Goal: Complete application form: Complete application form

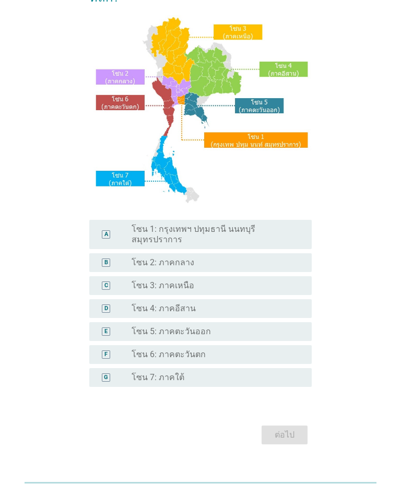
scroll to position [102, 0]
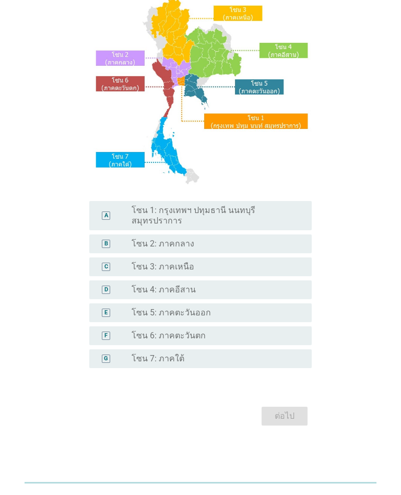
click at [229, 287] on div "radio_button_unchecked โซน 4: ภาคอีสาน" at bounding box center [213, 290] width 163 height 10
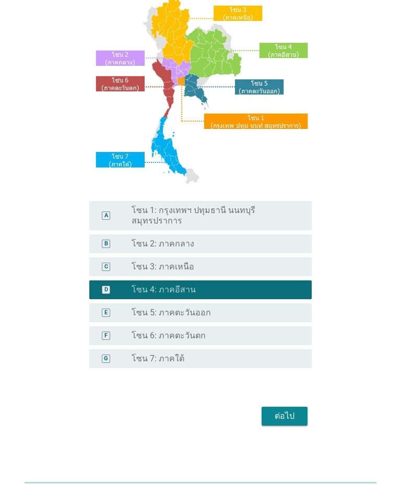
click at [284, 423] on div "ต่อไป" at bounding box center [284, 416] width 29 height 13
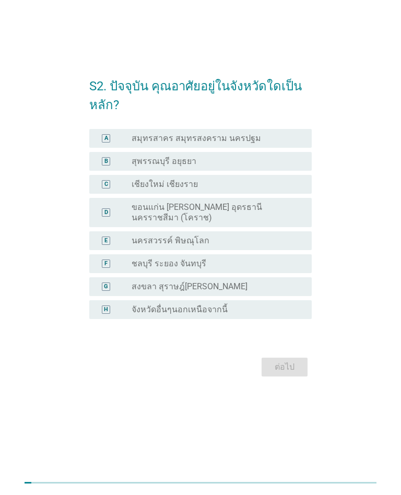
scroll to position [0, 0]
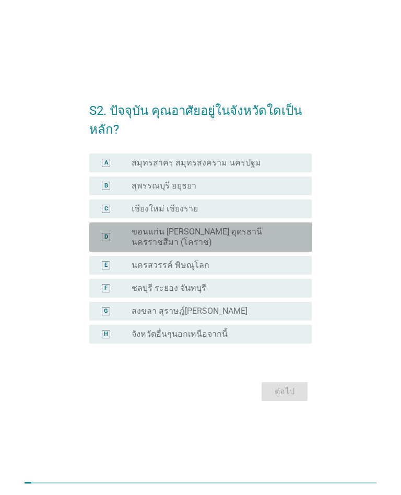
click at [295, 236] on label "ขอนแก่น [PERSON_NAME] อุดรธานี นครราชสีมา (โคราช)" at bounding box center [213, 237] width 163 height 21
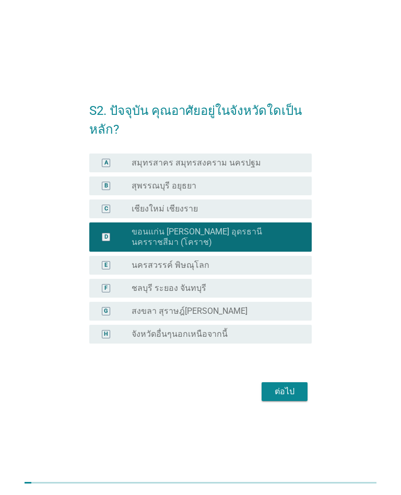
click at [290, 397] on div "ต่อไป" at bounding box center [284, 391] width 29 height 13
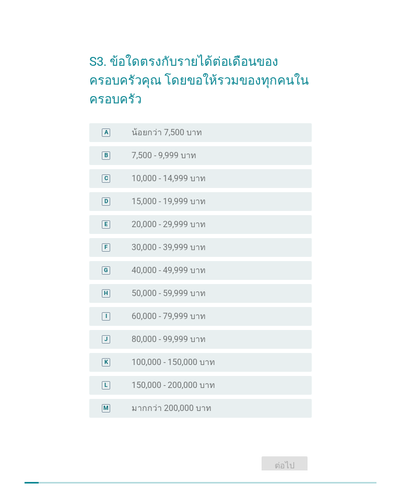
click at [273, 289] on div "radio_button_unchecked 50,000 - 59,999 บาท" at bounding box center [213, 293] width 163 height 10
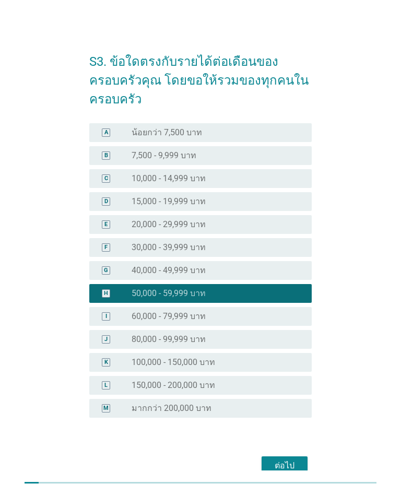
click at [281, 478] on div at bounding box center [201, 483] width 353 height 16
click at [287, 460] on div "ต่อไป" at bounding box center [284, 466] width 29 height 13
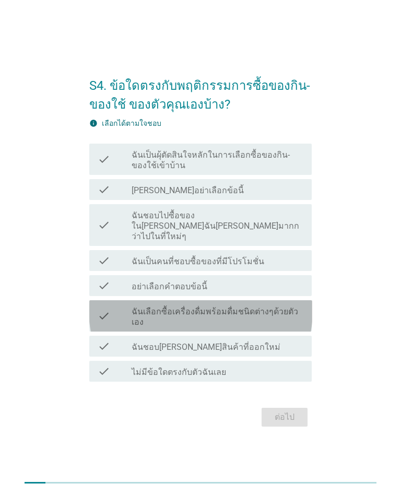
click at [260, 312] on label "ฉันเลือกซื้อเครื่องดื่มพร้อมดื่มชนิดต่างๆด้วยตัวเอง" at bounding box center [218, 317] width 172 height 21
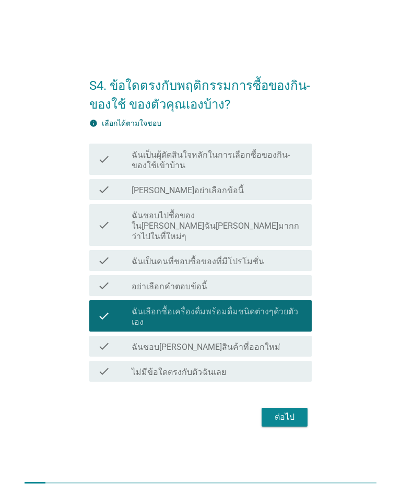
click at [243, 340] on div "check_box_outline_blank ฉันชอบ[PERSON_NAME]สินค้าที่ออกใหม่" at bounding box center [218, 346] width 172 height 13
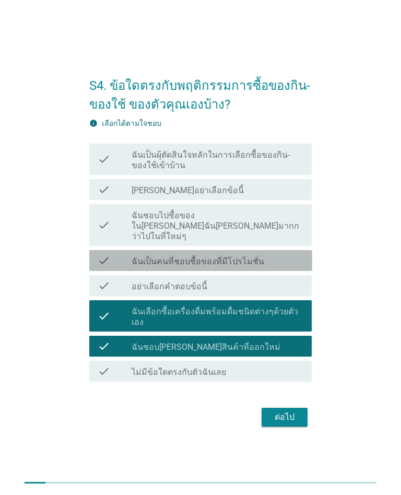
click at [248, 262] on label "ฉันเป็นคนที่ชอบซื้อของที่มีโปรโมชั่น" at bounding box center [198, 261] width 133 height 10
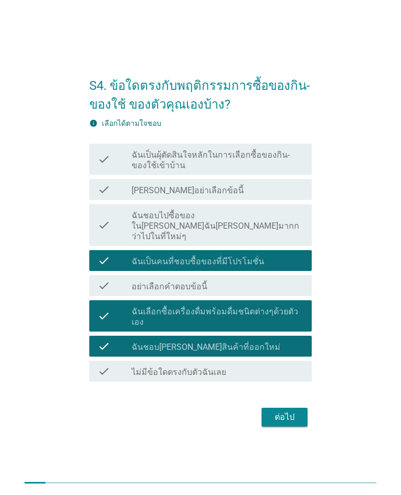
click at [265, 227] on label "ฉันชอบไปซื้อของใน[PERSON_NAME]ฉัน[PERSON_NAME]มากกว่าไปในที่ใหม่ๆ" at bounding box center [218, 225] width 172 height 31
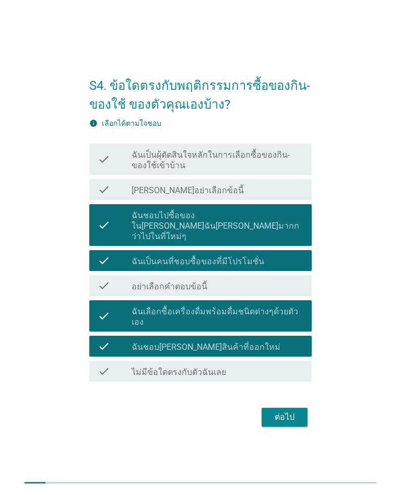
click at [290, 414] on button "ต่อไป" at bounding box center [285, 417] width 46 height 19
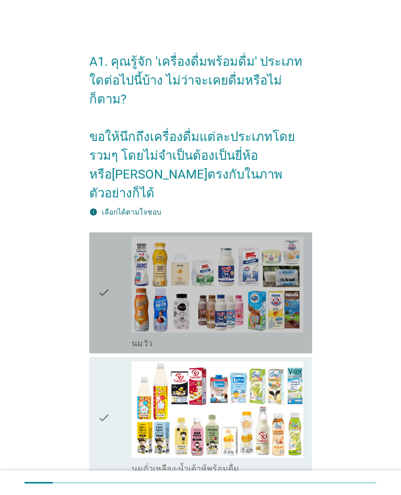
click at [304, 309] on div "check check_box_outline_blank [PERSON_NAME]" at bounding box center [200, 292] width 223 height 121
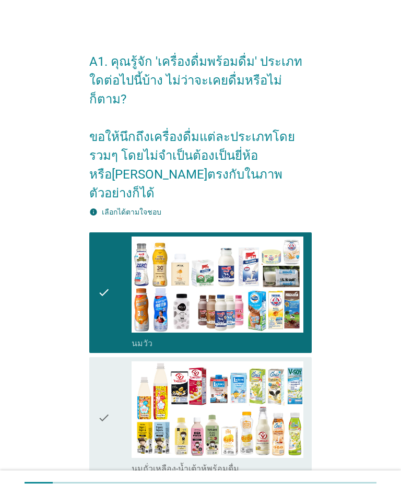
click at [110, 427] on icon "check" at bounding box center [104, 417] width 13 height 113
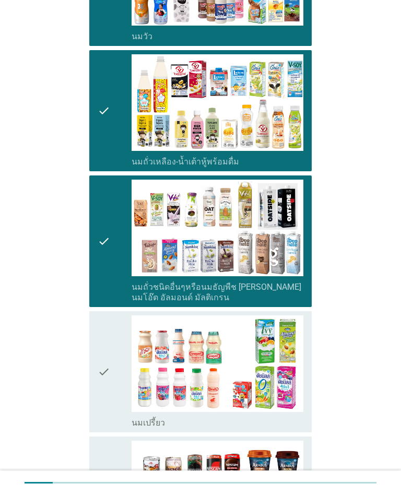
scroll to position [326, 0]
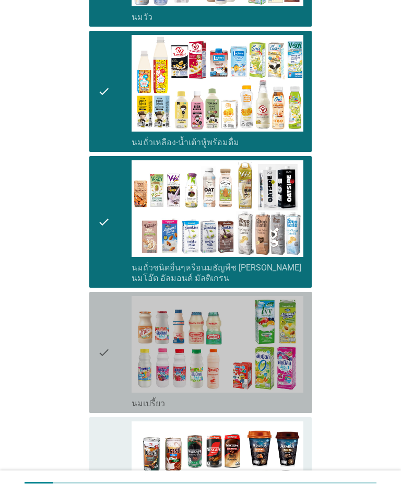
click at [116, 363] on div "check" at bounding box center [115, 352] width 34 height 113
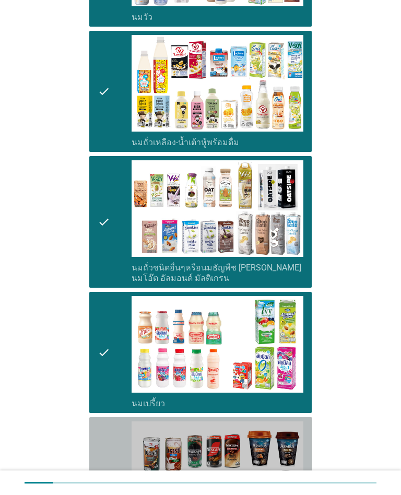
click at [115, 421] on div "check" at bounding box center [115, 477] width 34 height 113
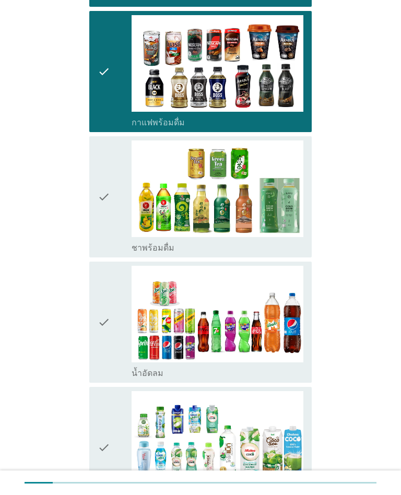
scroll to position [759, 0]
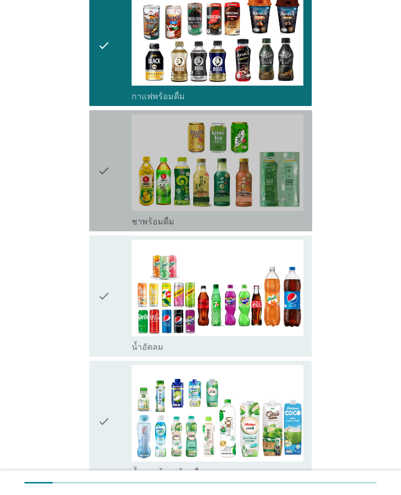
click at [114, 175] on div "check" at bounding box center [115, 170] width 34 height 113
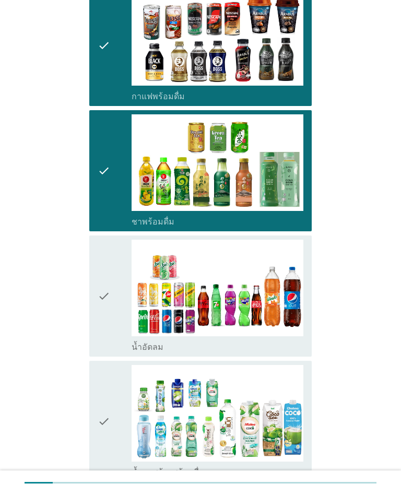
click at [108, 312] on icon "check" at bounding box center [104, 296] width 13 height 113
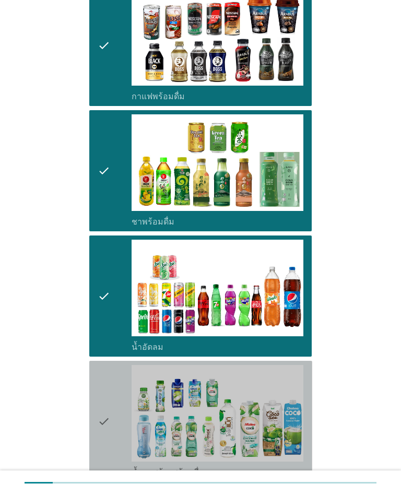
click at [107, 431] on icon "check" at bounding box center [104, 421] width 13 height 113
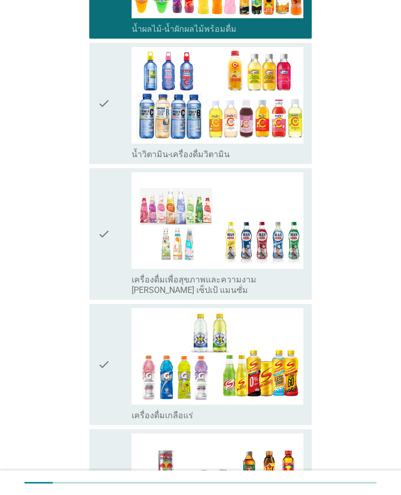
scroll to position [1328, 0]
click at [116, 119] on div "check" at bounding box center [115, 103] width 34 height 113
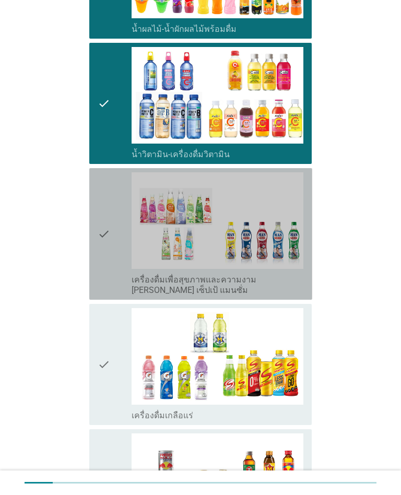
click at [108, 245] on icon "check" at bounding box center [104, 233] width 13 height 123
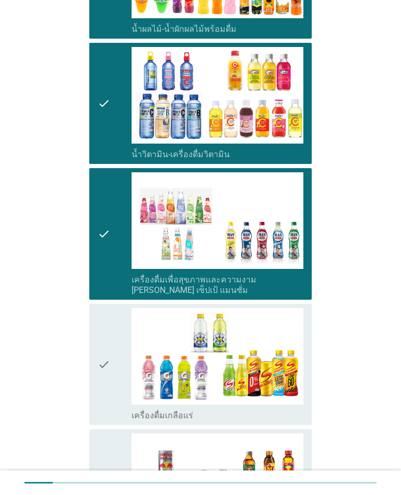
click at [108, 385] on div "check check_box_outline_blank เครื่องดื่มเกลือแร่" at bounding box center [200, 364] width 223 height 121
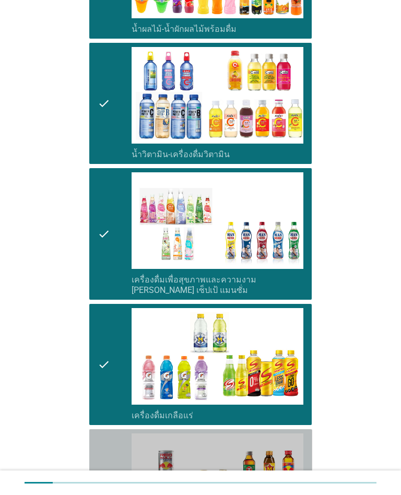
click at [114, 433] on div "check" at bounding box center [115, 489] width 34 height 113
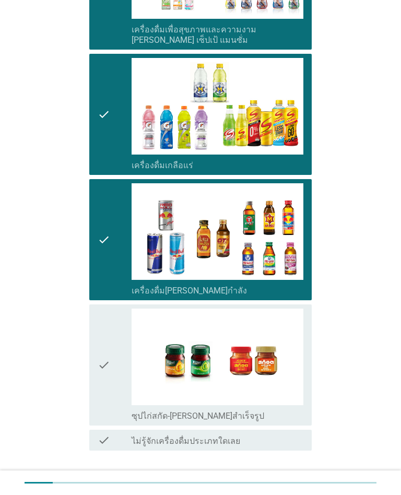
scroll to position [1610, 0]
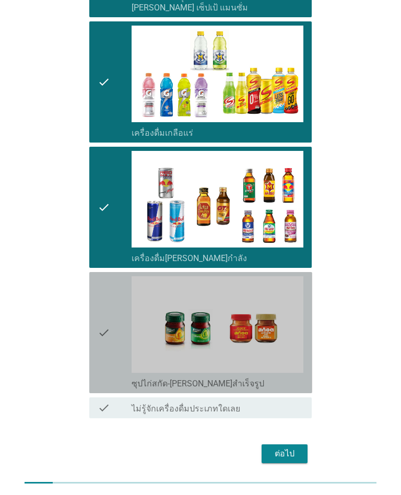
click at [111, 276] on div "check" at bounding box center [115, 332] width 34 height 113
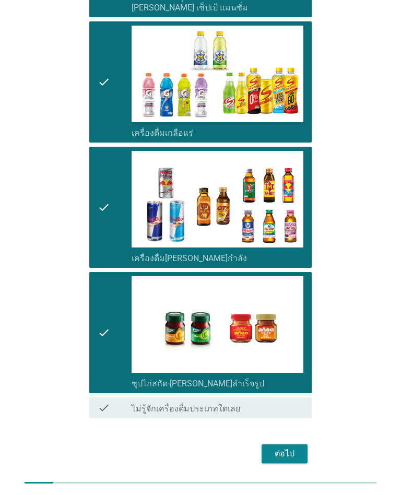
click at [295, 444] on button "ต่อไป" at bounding box center [285, 453] width 46 height 19
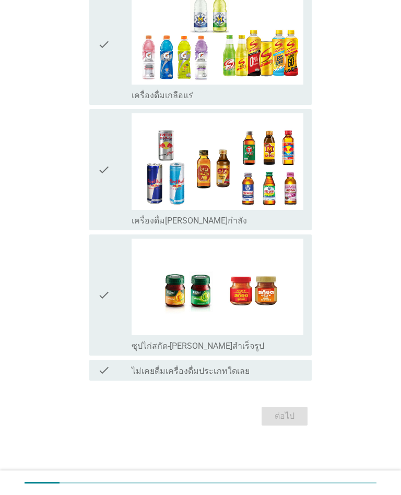
scroll to position [0, 0]
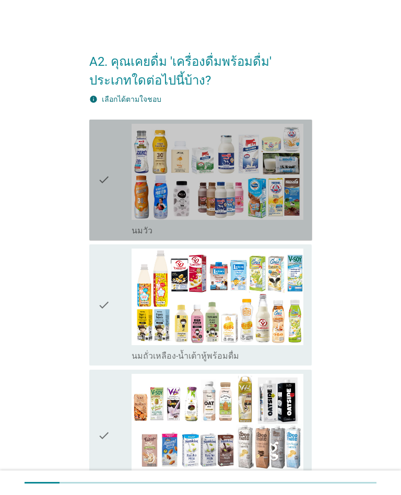
click at [108, 226] on icon "check" at bounding box center [104, 180] width 13 height 113
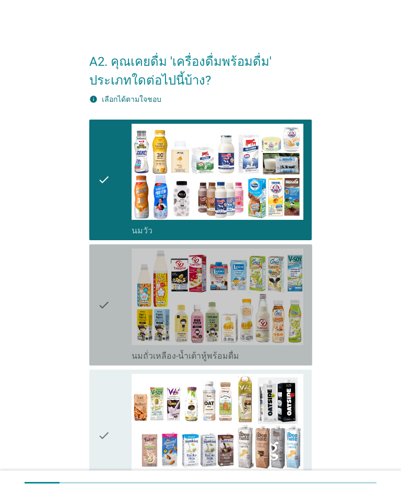
click at [112, 352] on div "check" at bounding box center [115, 305] width 34 height 113
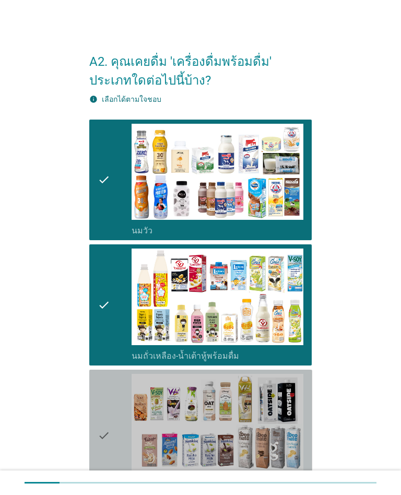
click at [109, 390] on icon "check" at bounding box center [104, 435] width 13 height 123
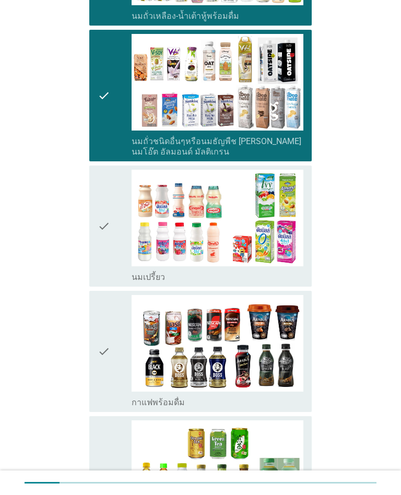
scroll to position [475, 0]
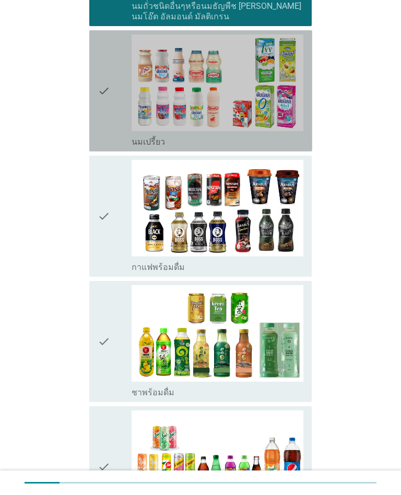
click at [108, 139] on icon "check" at bounding box center [104, 90] width 13 height 113
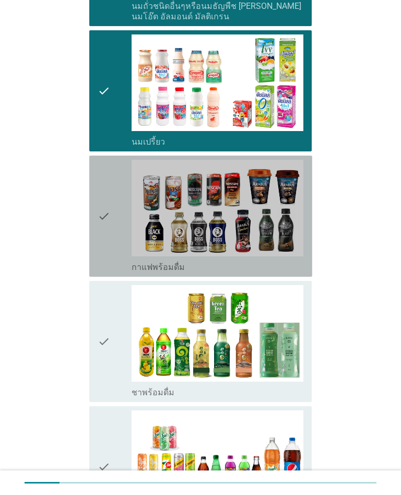
click at [111, 266] on div "check" at bounding box center [115, 216] width 34 height 113
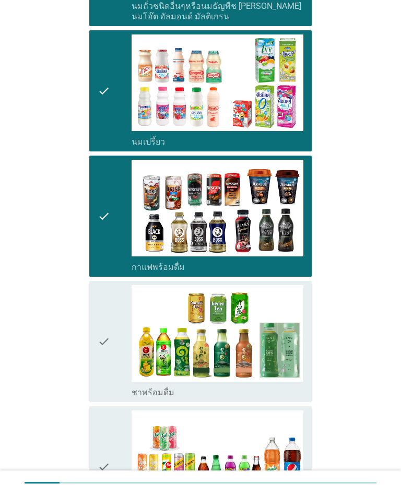
click at [102, 380] on icon "check" at bounding box center [104, 341] width 13 height 113
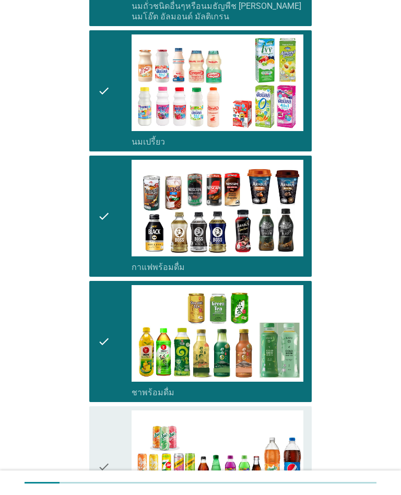
click at [108, 431] on icon "check" at bounding box center [104, 467] width 13 height 113
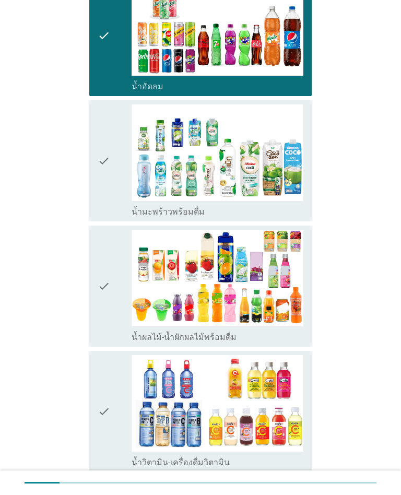
scroll to position [917, 0]
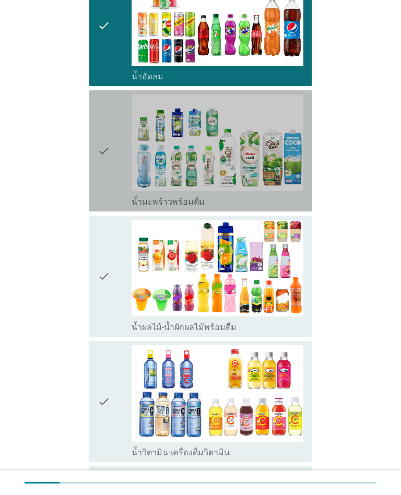
click at [119, 190] on div "check" at bounding box center [115, 151] width 34 height 113
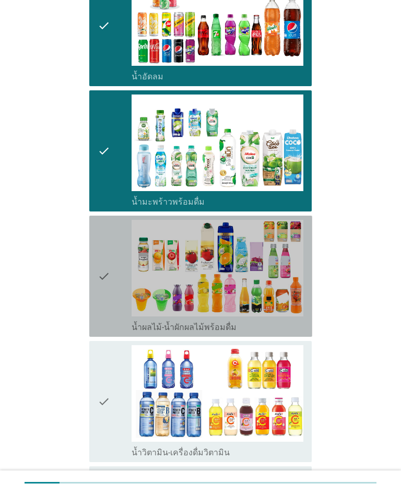
click at [112, 312] on div "check" at bounding box center [115, 276] width 34 height 113
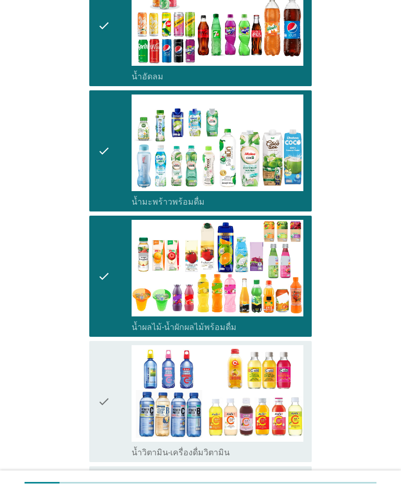
click at [102, 444] on icon "check" at bounding box center [104, 401] width 13 height 113
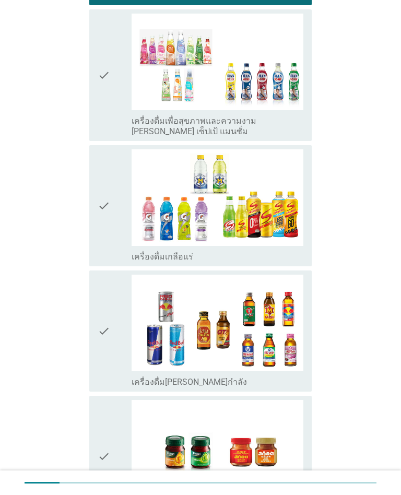
scroll to position [1418, 0]
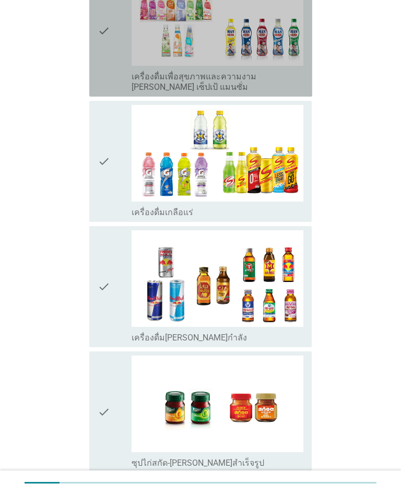
click at [104, 90] on icon "check" at bounding box center [104, 30] width 13 height 123
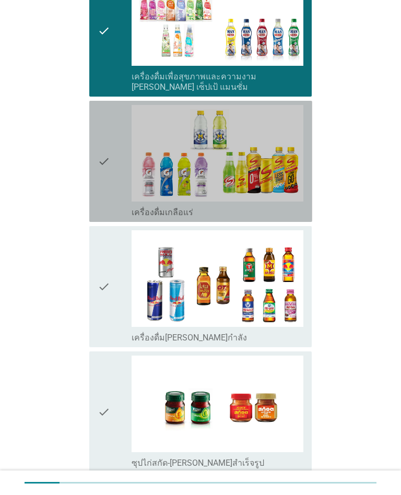
click at [106, 203] on icon "check" at bounding box center [104, 161] width 13 height 113
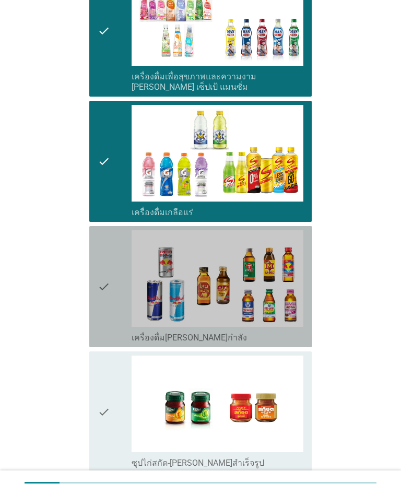
click at [115, 339] on div "check" at bounding box center [115, 286] width 34 height 113
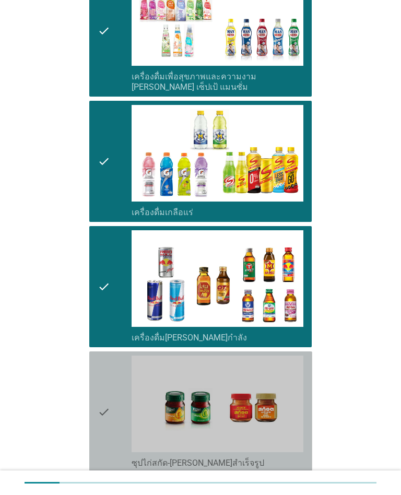
click at [110, 379] on icon "check" at bounding box center [104, 412] width 13 height 113
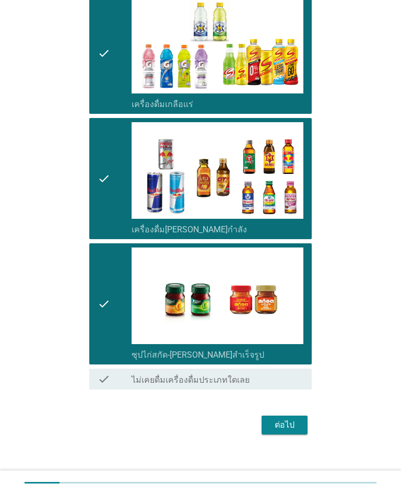
scroll to position [1535, 0]
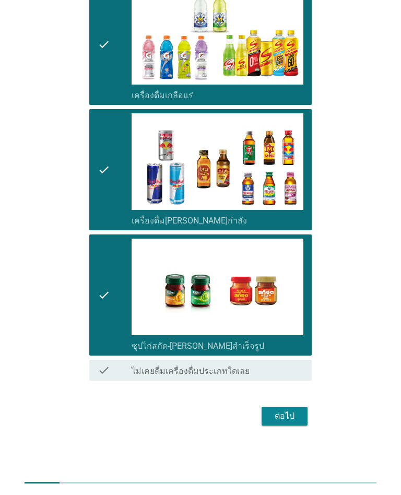
click at [293, 421] on div "ต่อไป" at bounding box center [284, 416] width 29 height 13
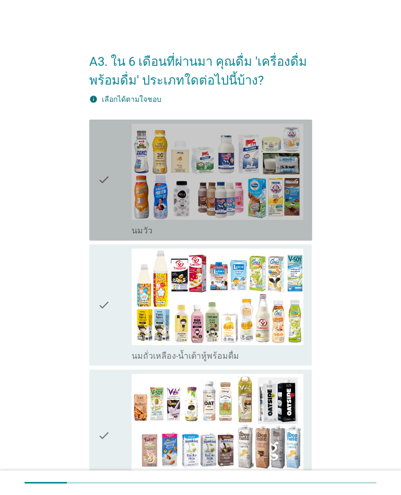
click at [98, 221] on icon "check" at bounding box center [104, 180] width 13 height 113
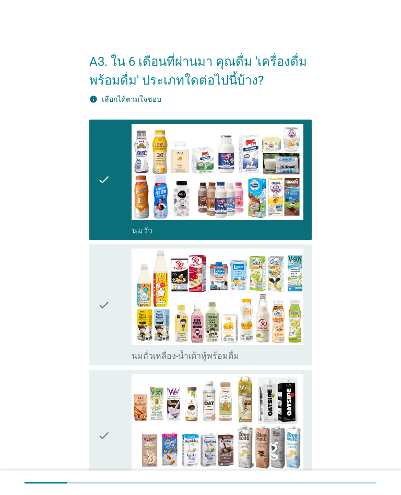
click at [103, 355] on icon "check" at bounding box center [104, 305] width 13 height 113
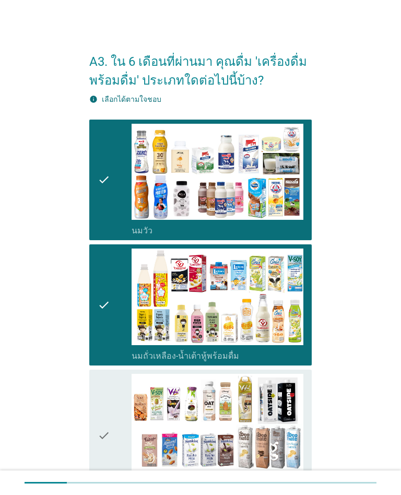
click at [110, 402] on div "check" at bounding box center [115, 435] width 34 height 123
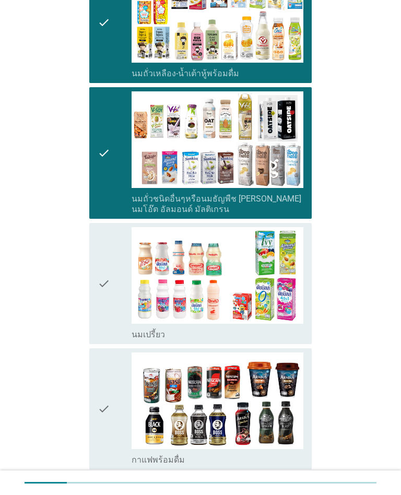
scroll to position [290, 0]
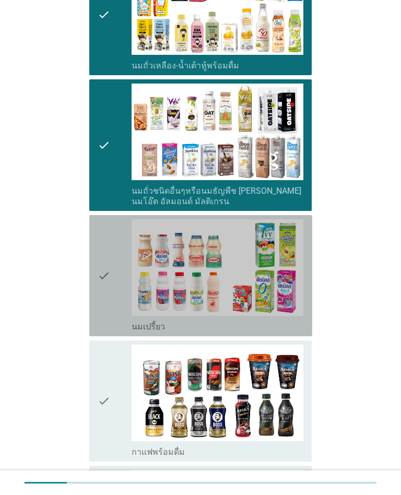
click at [103, 330] on icon "check" at bounding box center [104, 275] width 13 height 113
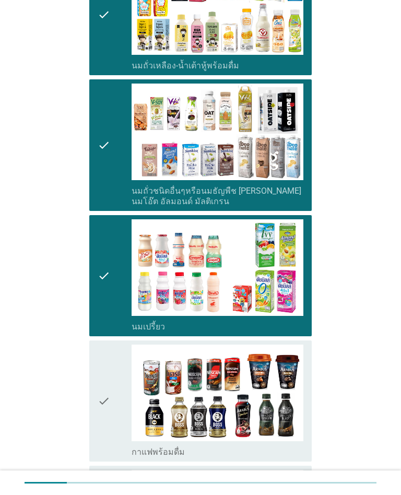
click at [103, 404] on icon "check" at bounding box center [104, 401] width 13 height 113
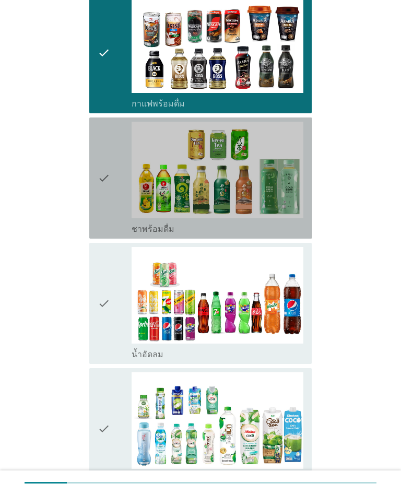
scroll to position [639, 0]
click at [112, 222] on div "check" at bounding box center [115, 178] width 34 height 113
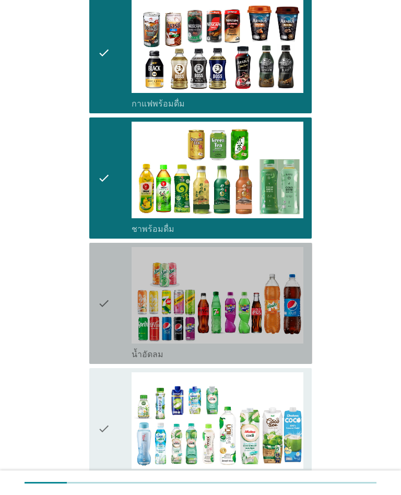
click at [111, 333] on div "check" at bounding box center [115, 303] width 34 height 113
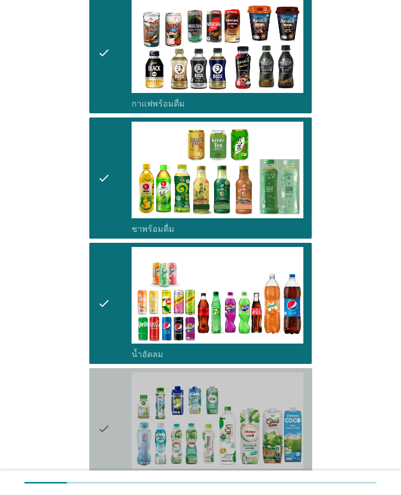
click at [104, 423] on icon "check" at bounding box center [104, 428] width 13 height 113
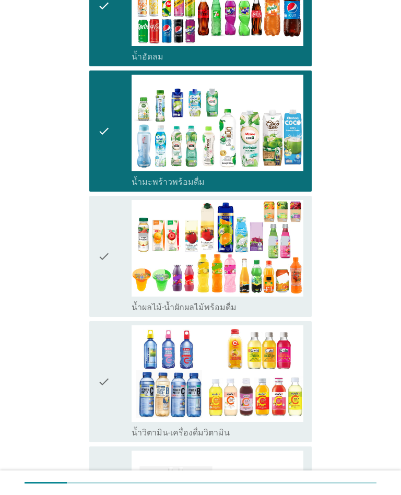
scroll to position [1008, 0]
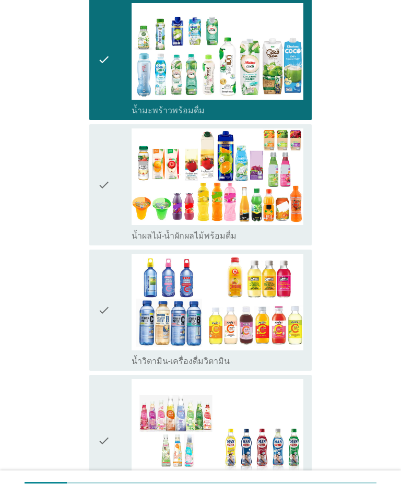
click at [103, 232] on icon "check" at bounding box center [104, 184] width 13 height 113
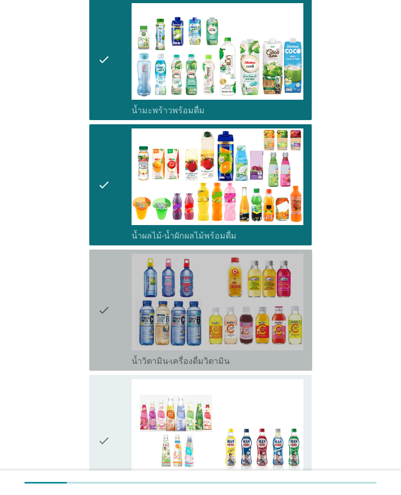
click at [111, 349] on div "check" at bounding box center [115, 310] width 34 height 113
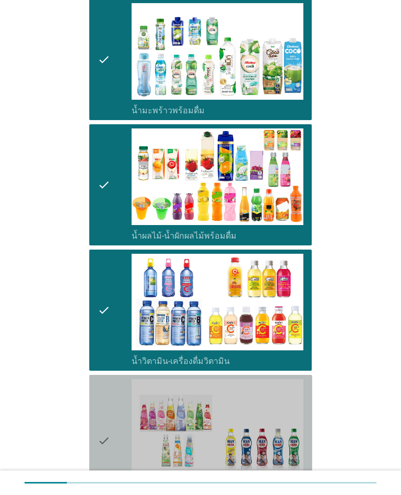
click at [105, 429] on icon "check" at bounding box center [104, 440] width 13 height 123
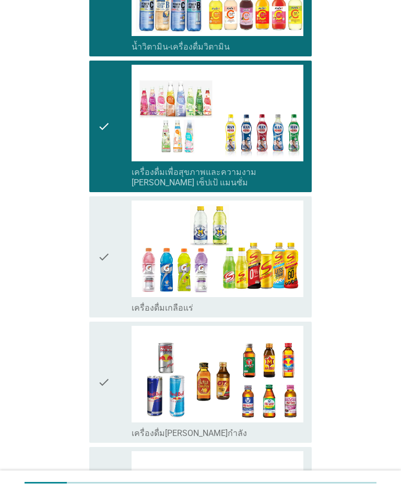
scroll to position [1322, 0]
click at [111, 310] on div "check" at bounding box center [115, 257] width 34 height 113
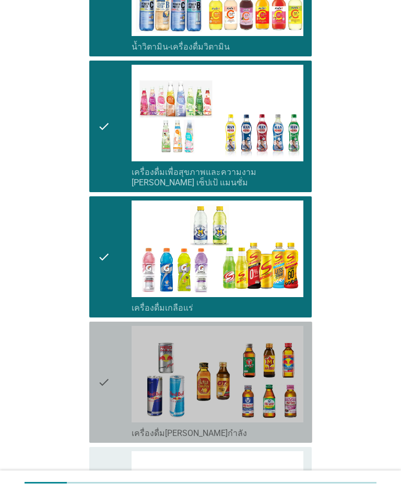
click at [101, 420] on icon "check" at bounding box center [104, 382] width 13 height 113
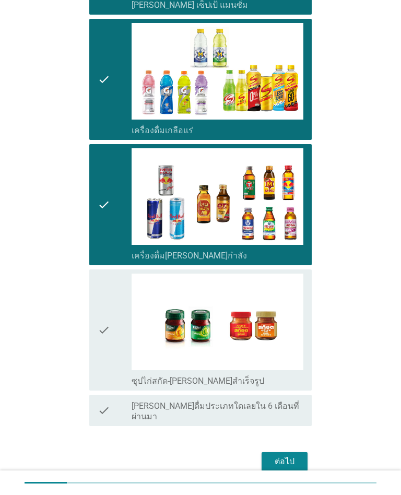
scroll to position [1500, 0]
click at [113, 365] on div "check" at bounding box center [115, 330] width 34 height 113
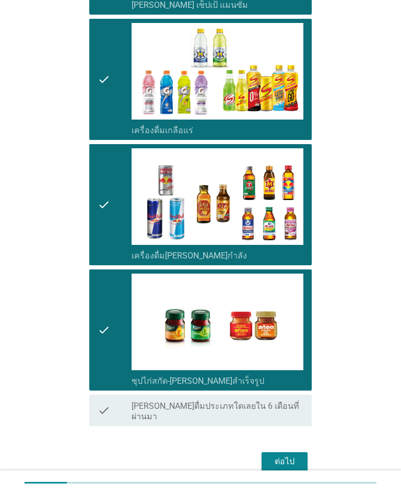
click at [285, 455] on div "ต่อไป" at bounding box center [284, 461] width 29 height 13
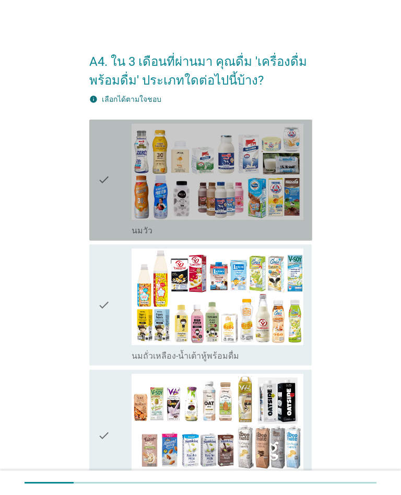
click at [117, 233] on div "check" at bounding box center [115, 180] width 34 height 113
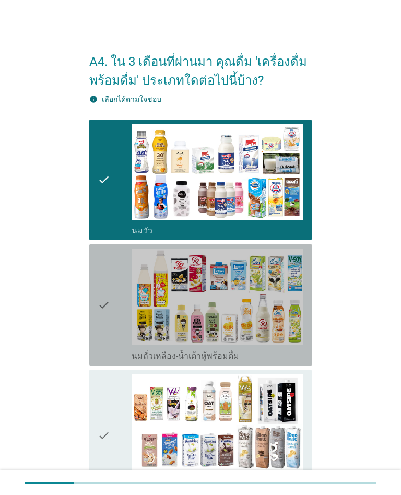
click at [109, 353] on icon "check" at bounding box center [104, 305] width 13 height 113
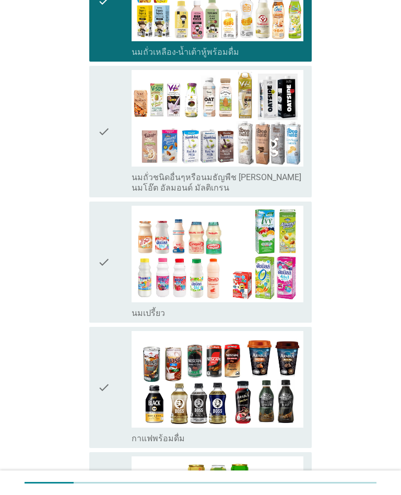
scroll to position [307, 0]
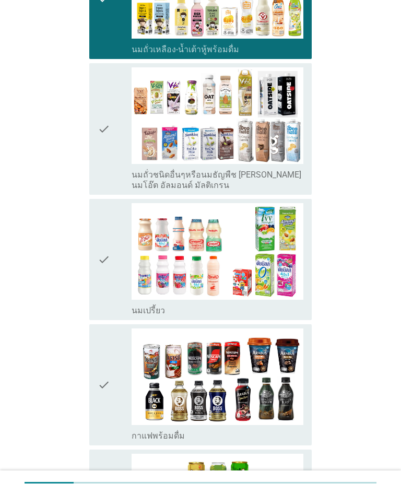
click at [105, 302] on icon "check" at bounding box center [104, 259] width 13 height 113
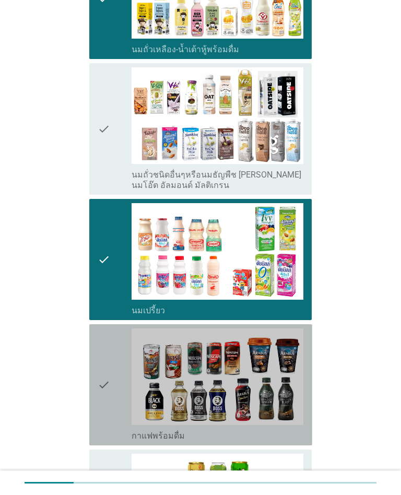
click at [103, 429] on icon "check" at bounding box center [104, 385] width 13 height 113
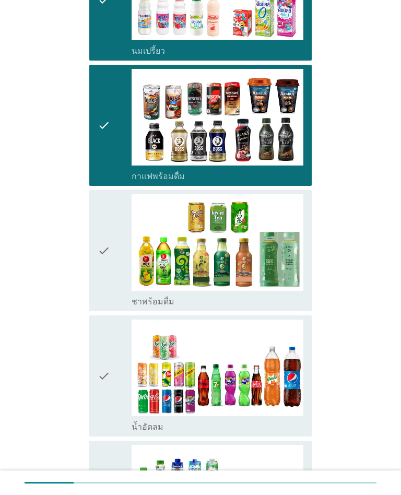
scroll to position [601, 0]
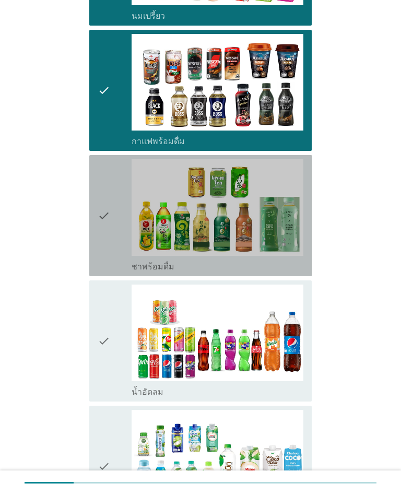
click at [111, 254] on div "check" at bounding box center [115, 215] width 34 height 113
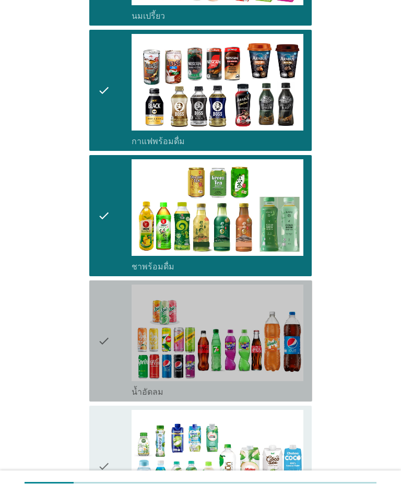
click at [107, 390] on icon "check" at bounding box center [104, 341] width 13 height 113
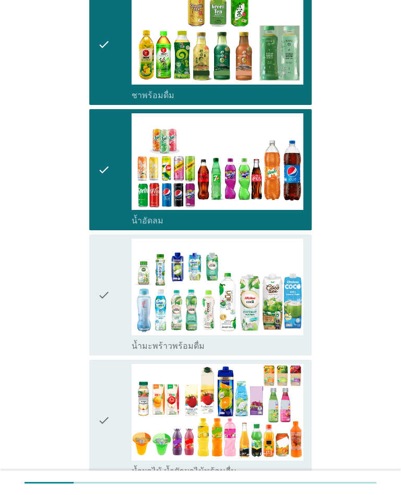
scroll to position [796, 0]
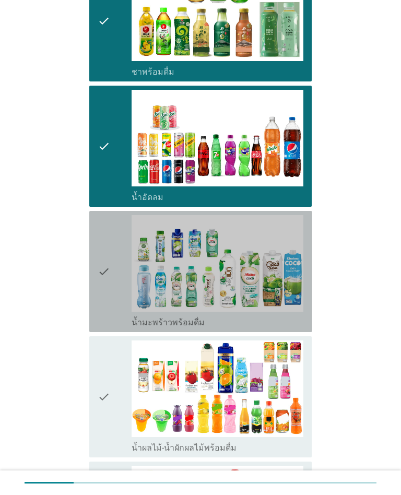
click at [99, 323] on icon "check" at bounding box center [104, 271] width 13 height 113
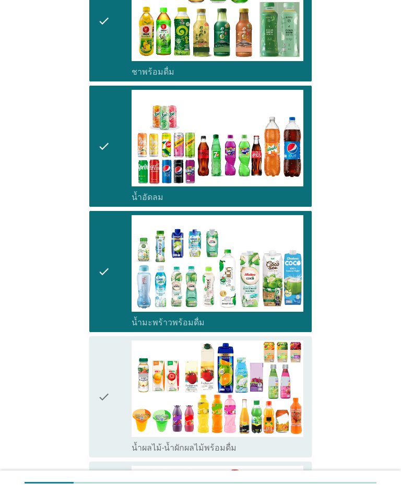
click at [100, 436] on icon "check" at bounding box center [104, 397] width 13 height 113
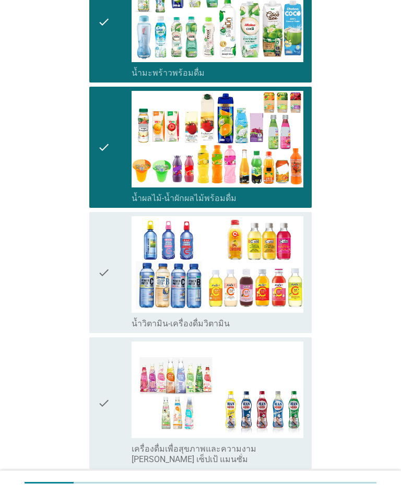
scroll to position [1070, 0]
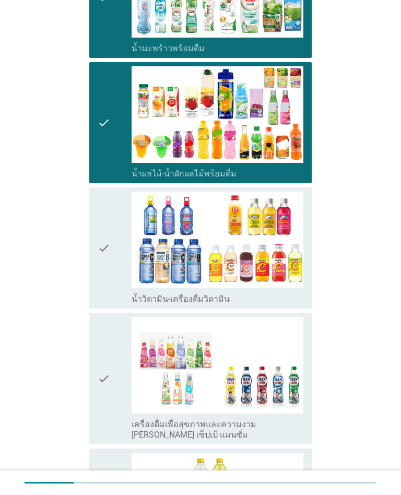
click at [102, 422] on icon "check" at bounding box center [104, 378] width 13 height 123
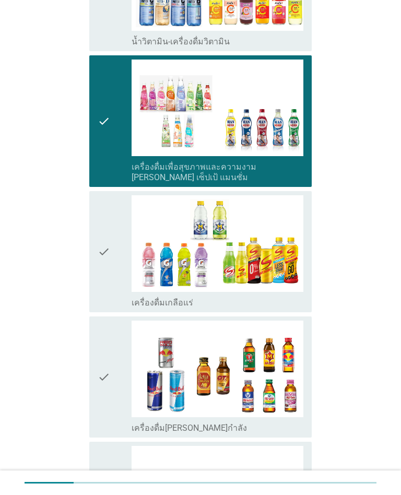
scroll to position [1328, 0]
click at [105, 311] on div "check check_box_outline_blank เครื่องดื่มเกลือแร่" at bounding box center [200, 251] width 223 height 121
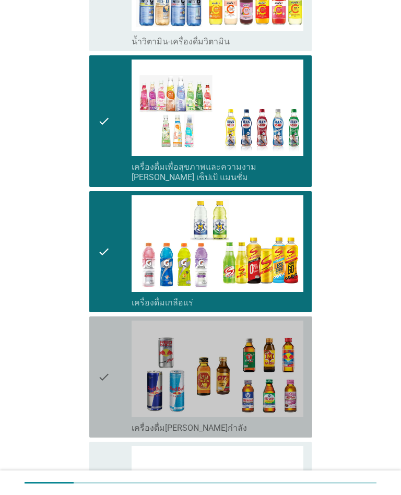
click at [109, 418] on icon "check" at bounding box center [104, 377] width 13 height 113
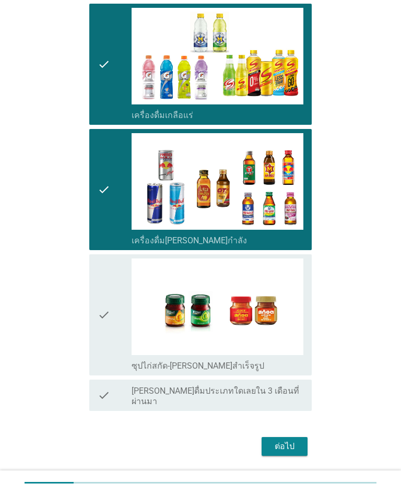
scroll to position [1535, 0]
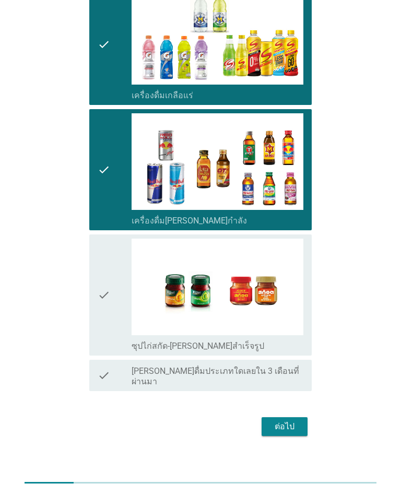
click at [283, 424] on button "ต่อไป" at bounding box center [285, 426] width 46 height 19
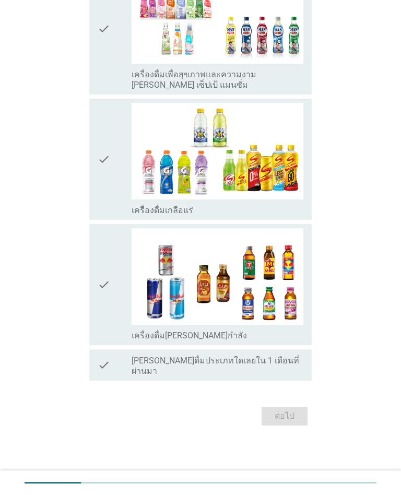
scroll to position [0, 0]
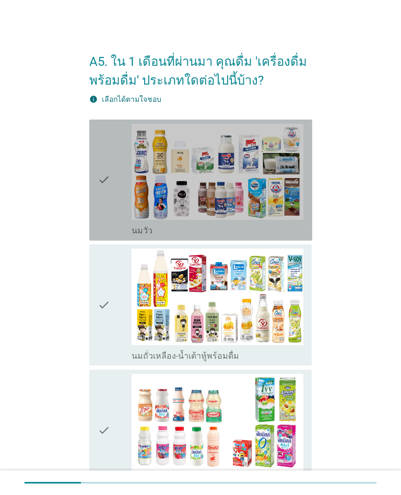
click at [110, 222] on icon "check" at bounding box center [104, 180] width 13 height 113
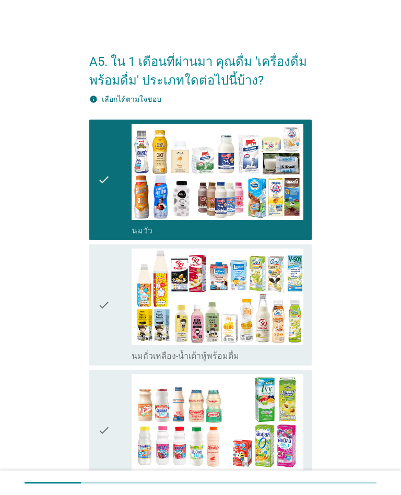
click at [104, 398] on icon "check" at bounding box center [104, 430] width 13 height 113
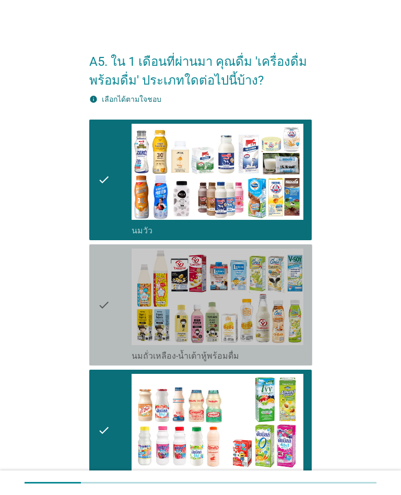
click at [122, 334] on div "check" at bounding box center [115, 305] width 34 height 113
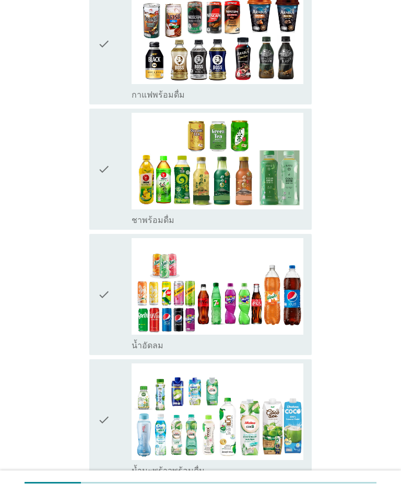
scroll to position [517, 0]
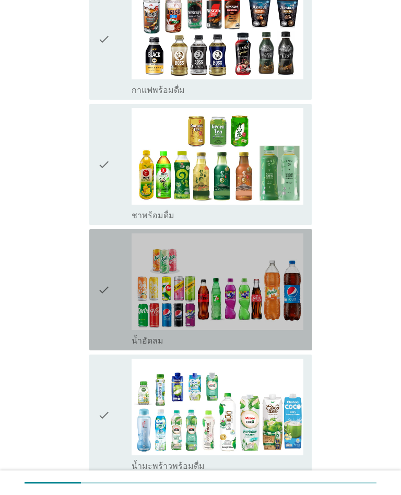
click at [100, 330] on icon "check" at bounding box center [104, 289] width 13 height 113
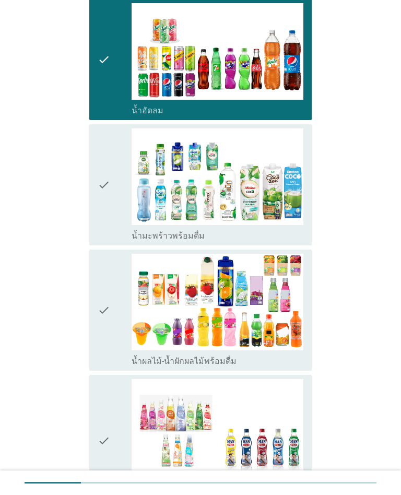
scroll to position [780, 0]
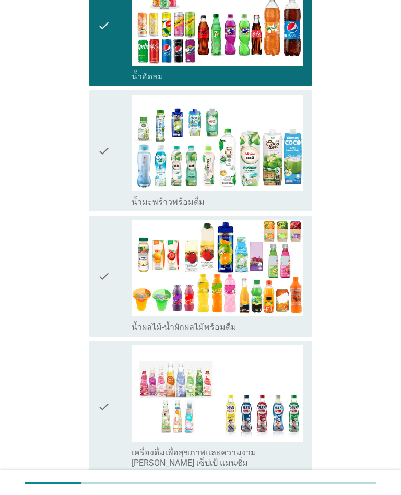
click at [108, 322] on icon "check" at bounding box center [104, 276] width 13 height 113
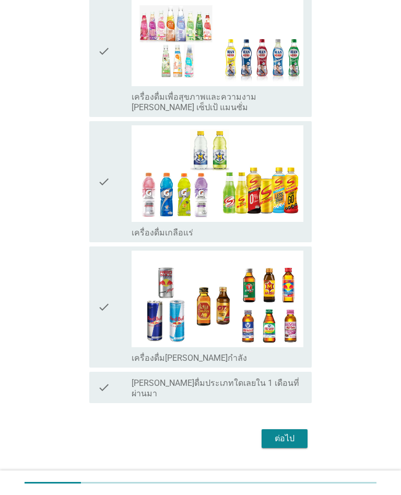
scroll to position [1148, 0]
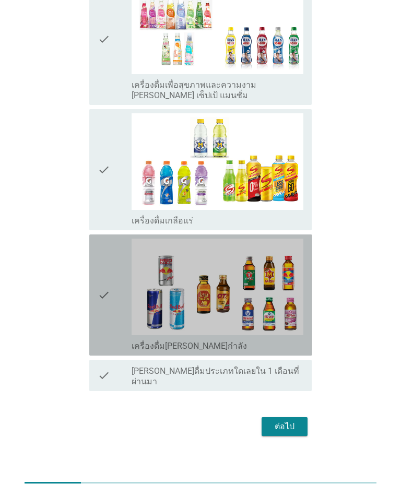
click at [104, 328] on icon "check" at bounding box center [104, 295] width 13 height 113
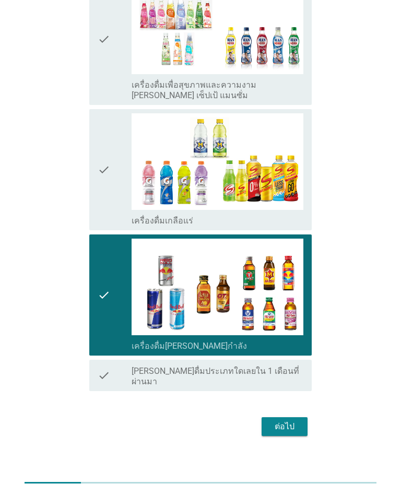
click at [100, 212] on icon "check" at bounding box center [104, 169] width 13 height 113
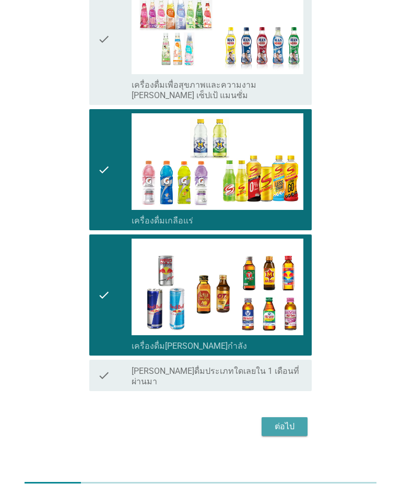
click at [285, 420] on div "ต่อไป" at bounding box center [284, 426] width 29 height 13
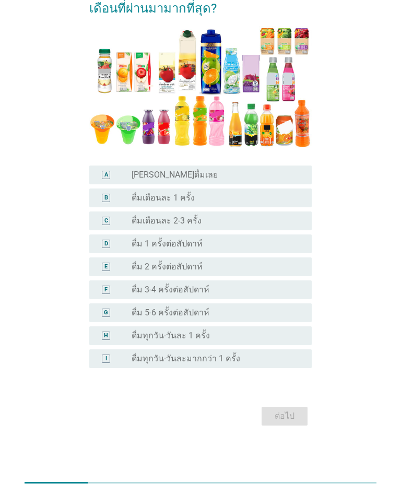
scroll to position [0, 0]
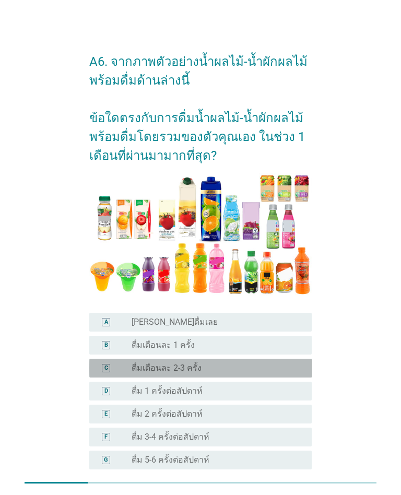
click at [265, 367] on div "radio_button_unchecked ดื่มเดือนละ 2-3 ครั้ง" at bounding box center [213, 368] width 163 height 10
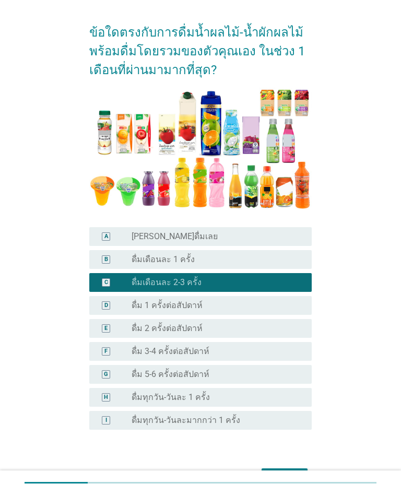
scroll to position [147, 0]
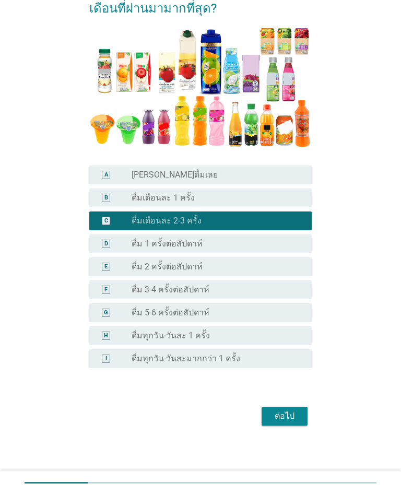
click at [284, 425] on button "ต่อไป" at bounding box center [285, 416] width 46 height 19
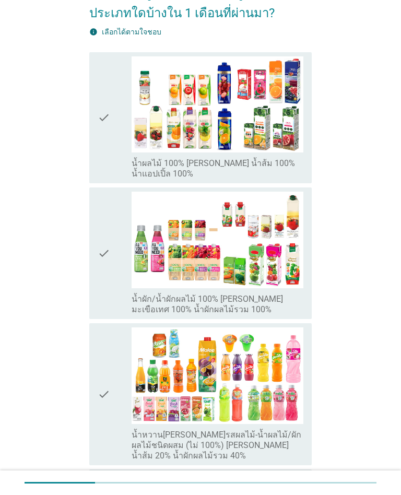
scroll to position [124, 0]
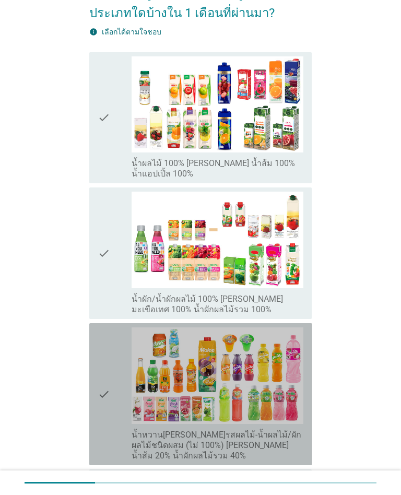
click at [96, 435] on div "check check_box_outline_blank น้ำหวาน[PERSON_NAME]รสผลไม้-น้ำผลไม้/ผักผลไม้ชนิด…" at bounding box center [200, 394] width 223 height 142
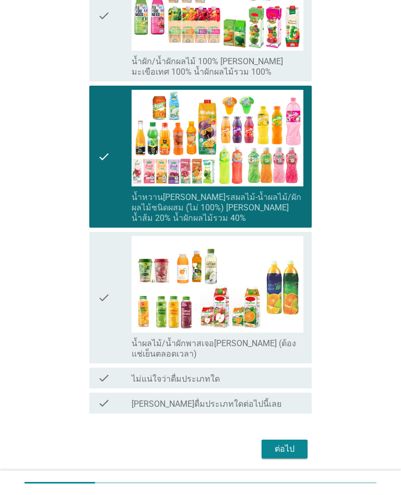
scroll to position [373, 0]
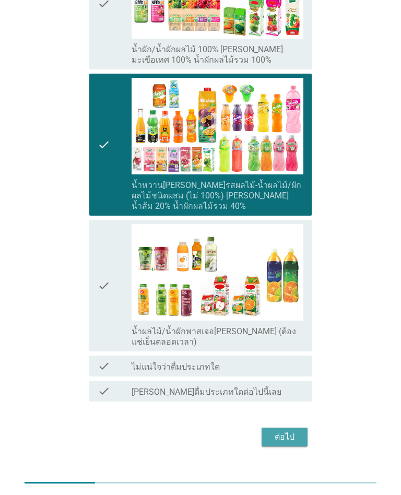
click at [295, 431] on div "ต่อไป" at bounding box center [284, 437] width 29 height 13
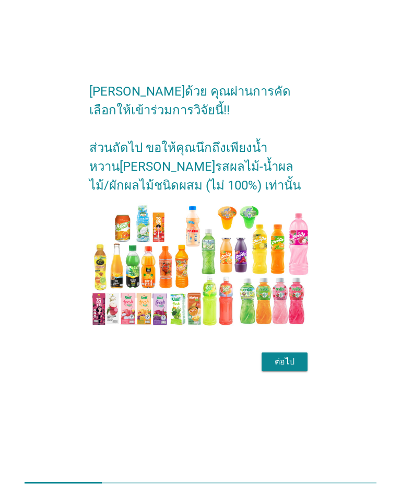
scroll to position [0, 0]
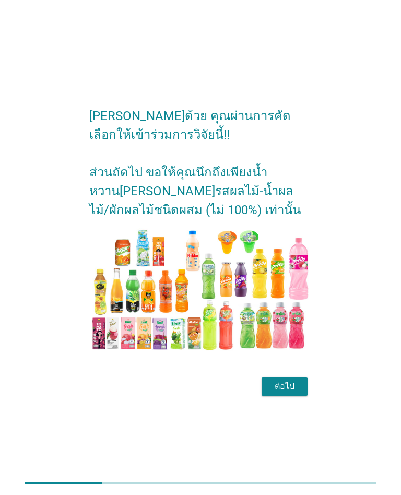
click at [287, 392] on div "ต่อไป" at bounding box center [284, 386] width 29 height 13
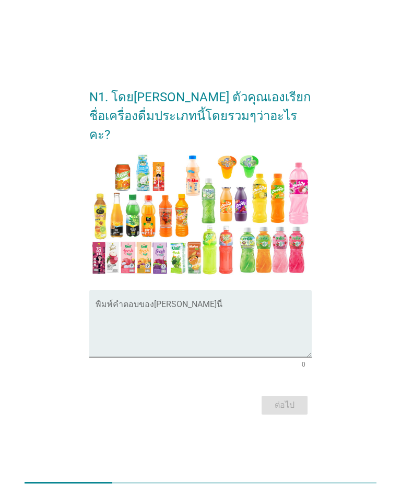
click at [245, 306] on textarea "พิมพ์คำตอบของคุณ ที่นี่" at bounding box center [204, 329] width 217 height 55
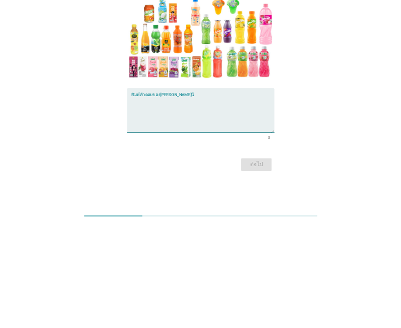
scroll to position [100, 0]
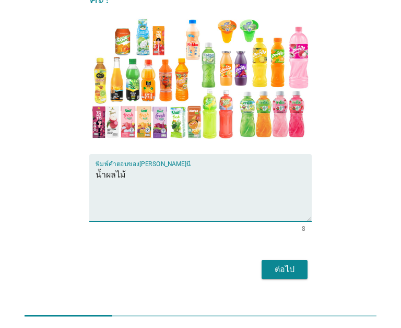
type textarea "น้ำผลไม้"
click at [293, 263] on div "ต่อไป" at bounding box center [284, 269] width 29 height 13
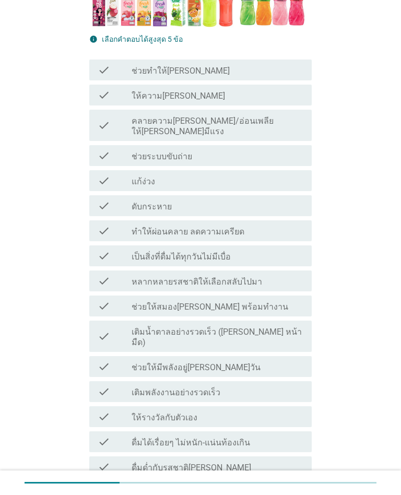
scroll to position [308, 0]
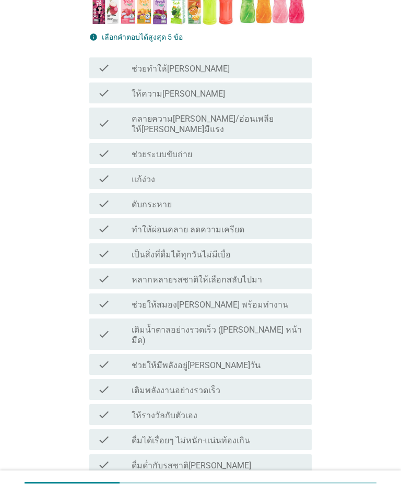
click at [252, 87] on div "check_box_outline_blank ให้ความ[PERSON_NAME]" at bounding box center [218, 93] width 172 height 13
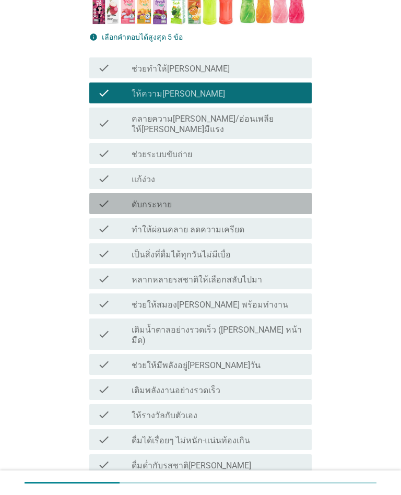
click at [290, 197] on div "check_box_outline_blank ดับกระหาย" at bounding box center [218, 203] width 172 height 13
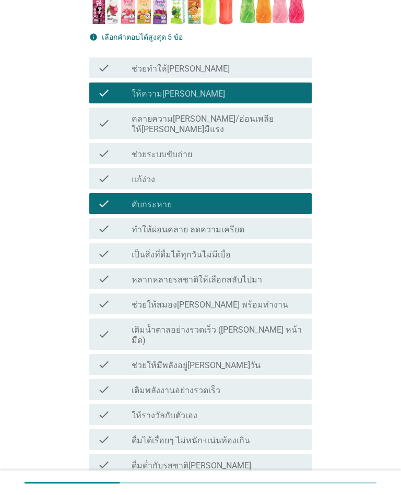
click at [268, 484] on div "check_box_outline_blank คลาย[PERSON_NAME]" at bounding box center [218, 490] width 172 height 13
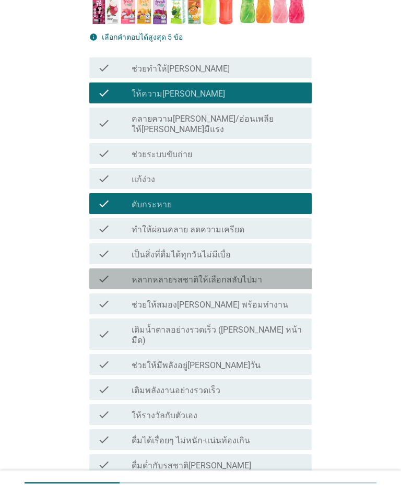
click at [280, 273] on div "check_box_outline_blank หลากหลายรสชาติให้เลือกสลับไปมา" at bounding box center [218, 279] width 172 height 13
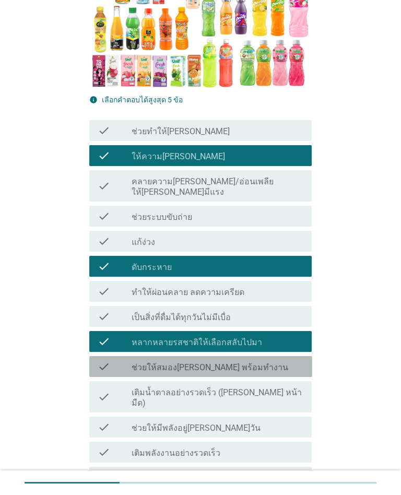
scroll to position [245, 0]
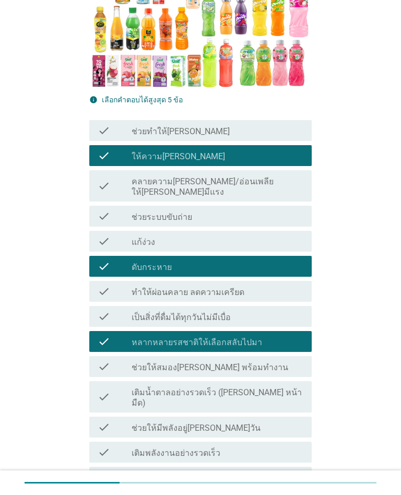
click at [220, 235] on div "check_box_outline_blank แก้ง่วง" at bounding box center [218, 241] width 172 height 13
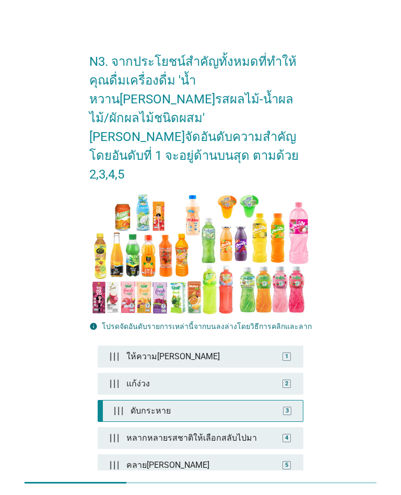
click at [290, 407] on div "3" at bounding box center [287, 411] width 8 height 8
click at [292, 407] on div "3" at bounding box center [287, 411] width 16 height 8
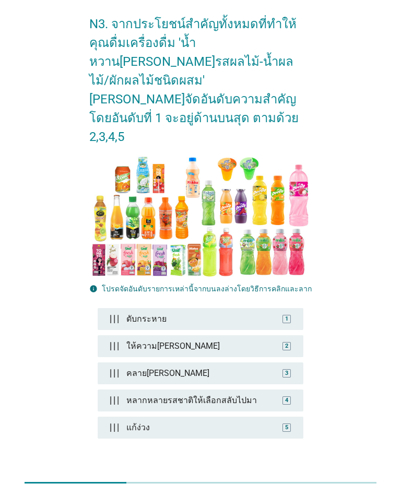
scroll to position [42, 0]
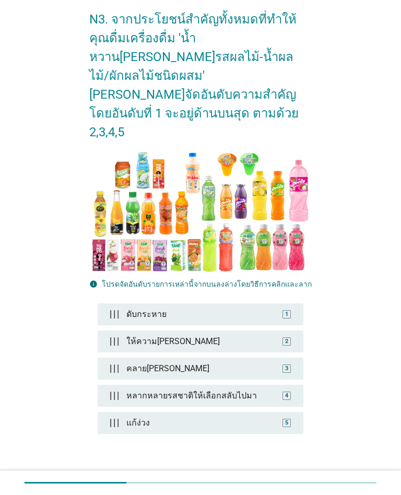
click at [285, 480] on div "ต่อไป" at bounding box center [284, 486] width 29 height 13
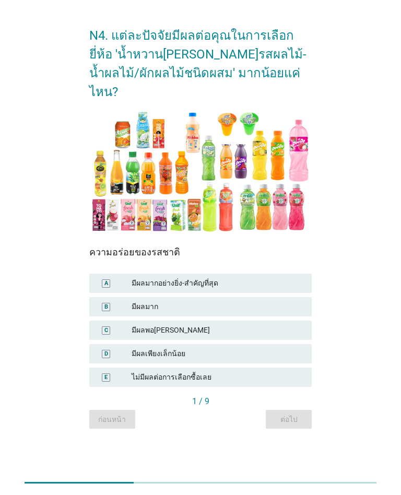
scroll to position [0, 0]
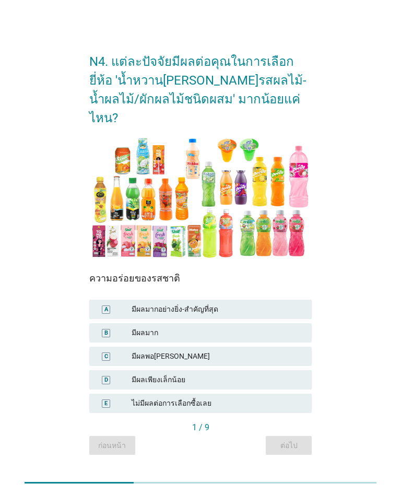
click at [260, 353] on div "C มีผลพอ[PERSON_NAME]" at bounding box center [200, 356] width 223 height 19
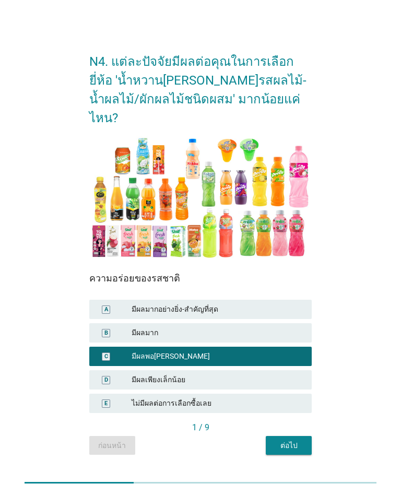
click at [301, 441] on div "ต่อไป" at bounding box center [288, 445] width 29 height 11
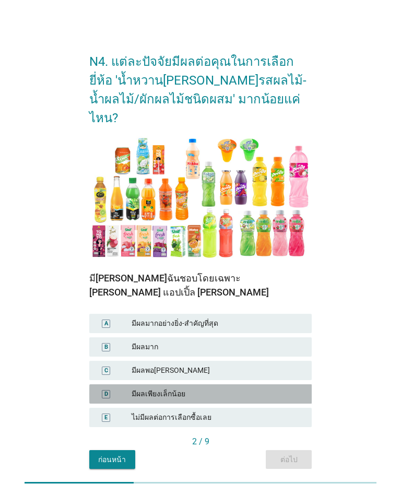
click at [261, 389] on div "มีผลเพียงเล็กน้อย" at bounding box center [218, 394] width 172 height 11
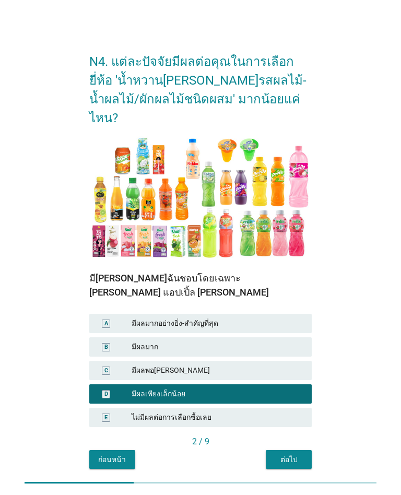
click at [306, 450] on button "ต่อไป" at bounding box center [289, 459] width 46 height 19
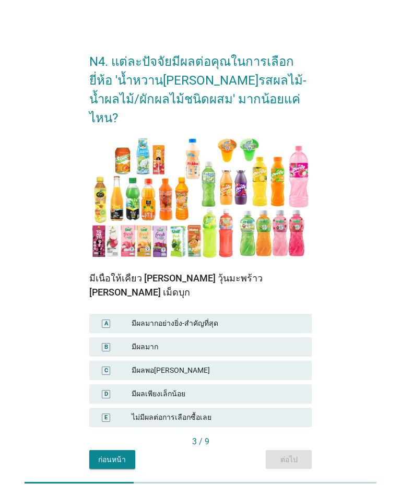
click at [258, 361] on div "C มีผลพอ[PERSON_NAME]" at bounding box center [200, 370] width 223 height 19
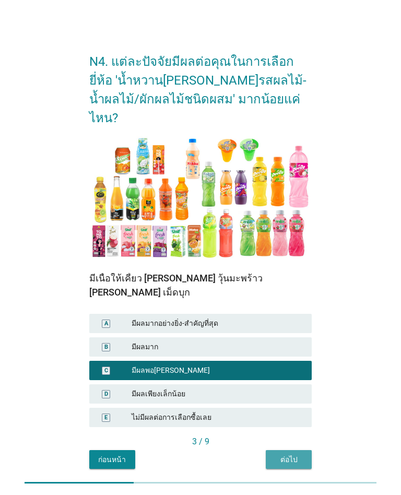
click at [295, 454] on div "ต่อไป" at bounding box center [288, 459] width 29 height 11
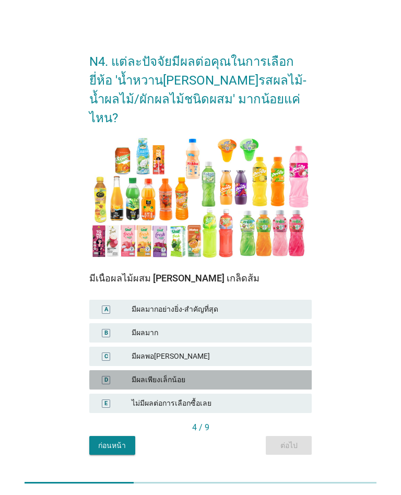
click at [257, 374] on div "มีผลเพียงเล็กน้อย" at bounding box center [218, 379] width 172 height 11
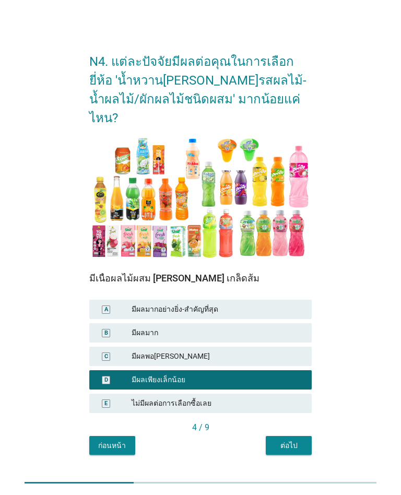
click at [291, 423] on div "4 / 9" at bounding box center [200, 427] width 223 height 13
click at [291, 440] on div "ต่อไป" at bounding box center [288, 445] width 29 height 11
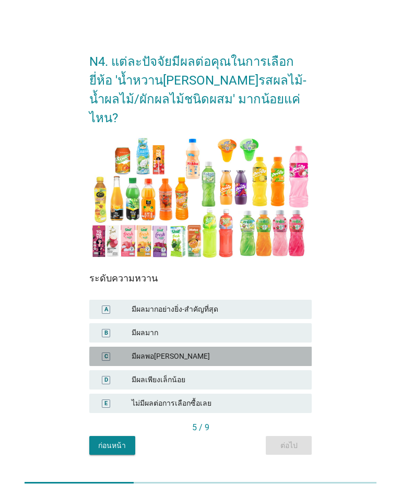
click at [256, 351] on div "มีผลพอ[PERSON_NAME]" at bounding box center [218, 356] width 172 height 11
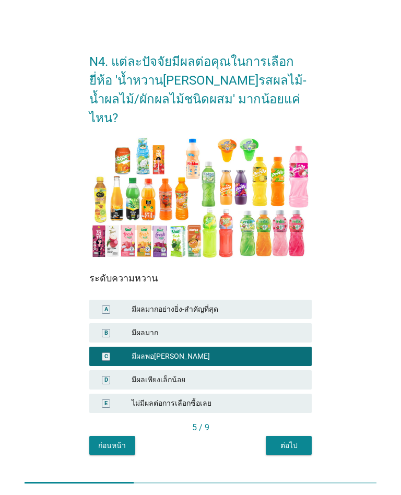
click at [301, 444] on button "ต่อไป" at bounding box center [289, 445] width 46 height 19
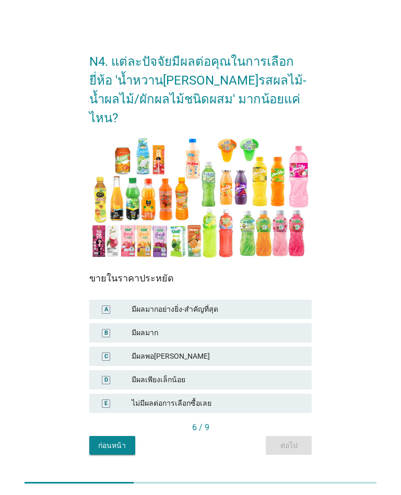
click at [251, 374] on div "มีผลเพียงเล็กน้อย" at bounding box center [218, 379] width 172 height 11
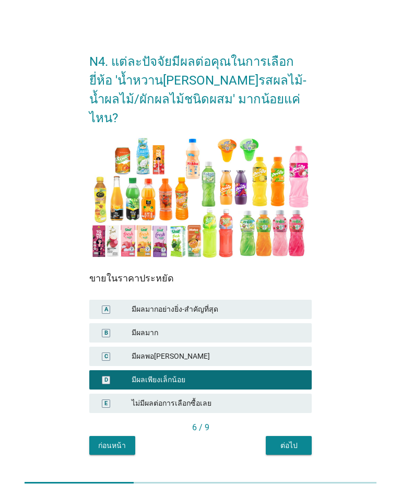
click at [297, 440] on div "ต่อไป" at bounding box center [288, 445] width 29 height 11
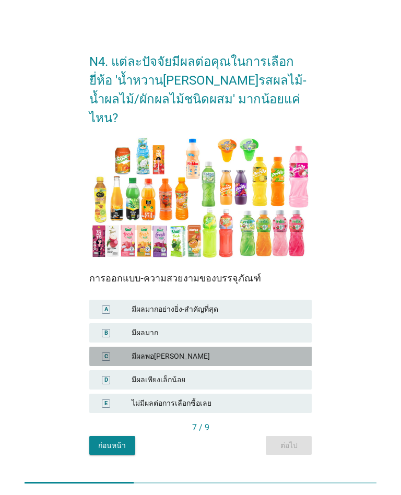
click at [251, 355] on div "C มีผลพอ[PERSON_NAME]" at bounding box center [200, 356] width 223 height 19
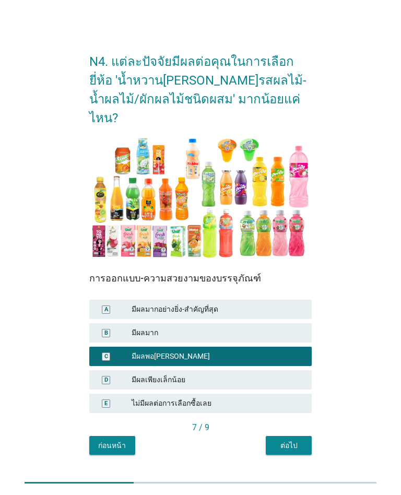
click at [297, 444] on button "ต่อไป" at bounding box center [289, 445] width 46 height 19
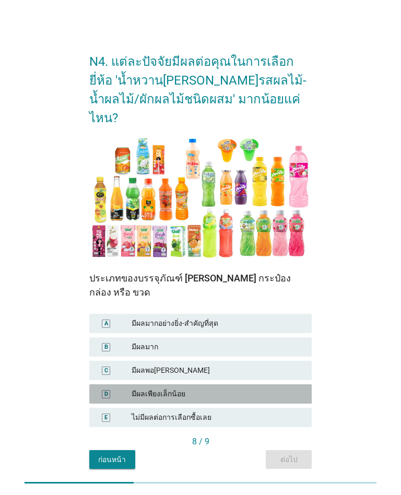
click at [256, 389] on div "มีผลเพียงเล็กน้อย" at bounding box center [218, 394] width 172 height 11
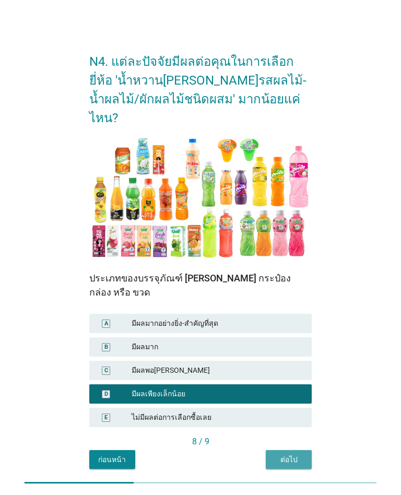
click at [299, 454] on div "ต่อไป" at bounding box center [288, 459] width 29 height 11
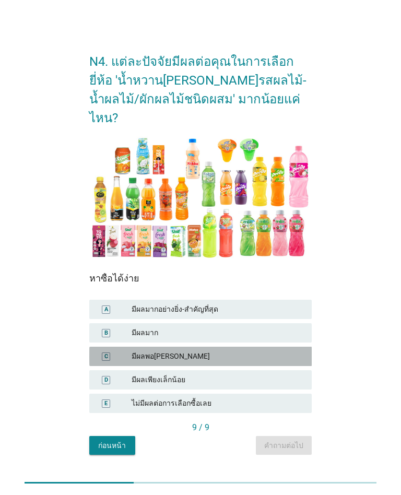
click at [245, 354] on div "C มีผลพอ[PERSON_NAME]" at bounding box center [200, 356] width 223 height 19
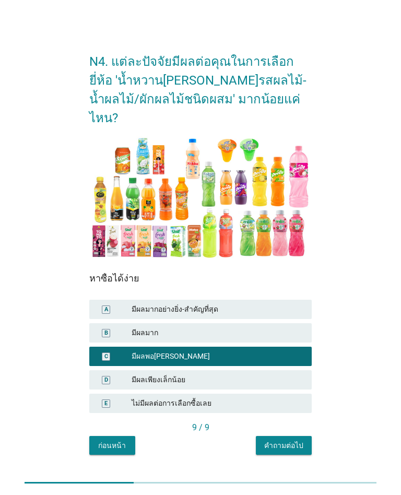
click at [293, 440] on div "คำถามต่อไป" at bounding box center [283, 445] width 39 height 11
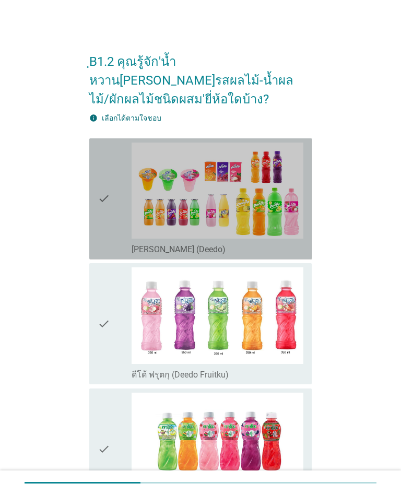
click at [112, 238] on div "check check_box_outline_blank [PERSON_NAME] (Deedo)" at bounding box center [200, 198] width 223 height 121
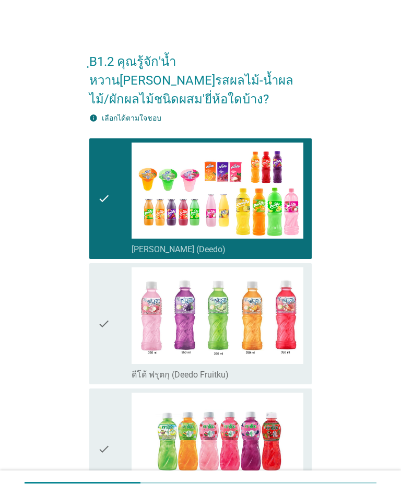
click at [110, 358] on icon "check" at bounding box center [104, 323] width 13 height 113
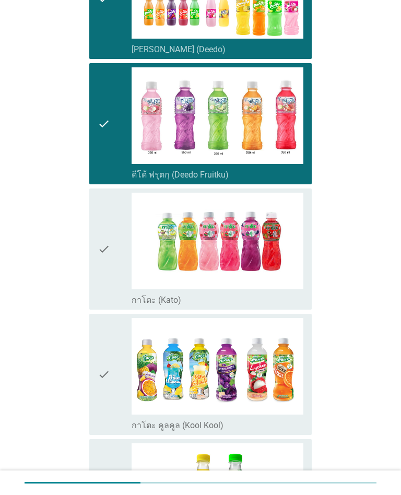
scroll to position [291, 0]
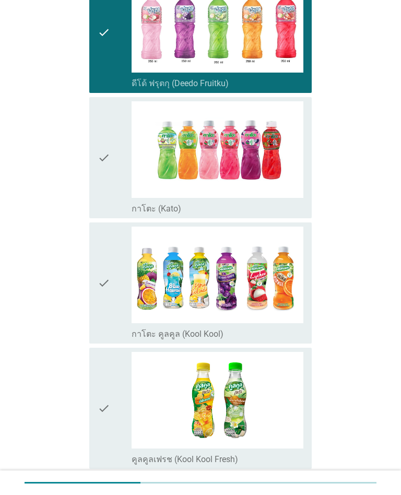
click at [101, 185] on icon "check" at bounding box center [104, 157] width 13 height 113
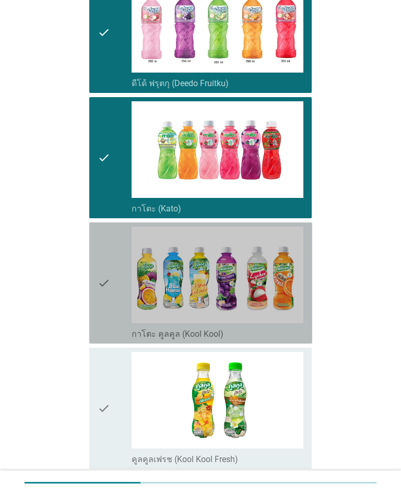
click at [114, 321] on div "check check_box_outline_blank กาโตะ คูลคูล (Kool Kool)" at bounding box center [200, 282] width 223 height 121
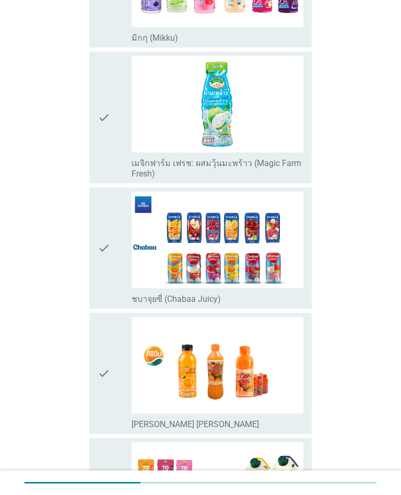
scroll to position [872, 0]
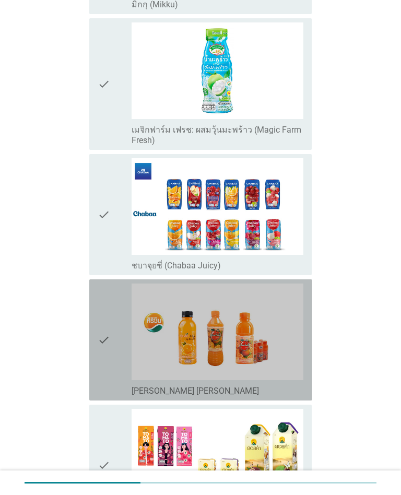
click at [105, 372] on icon "check" at bounding box center [104, 340] width 13 height 113
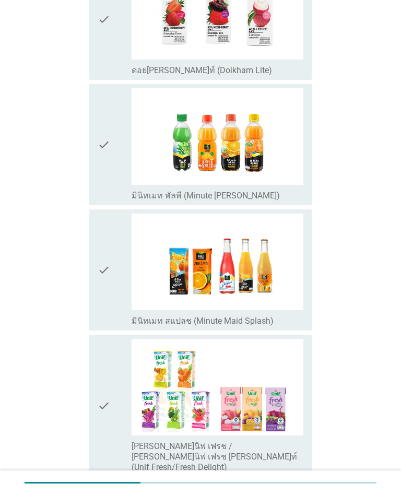
scroll to position [1477, 0]
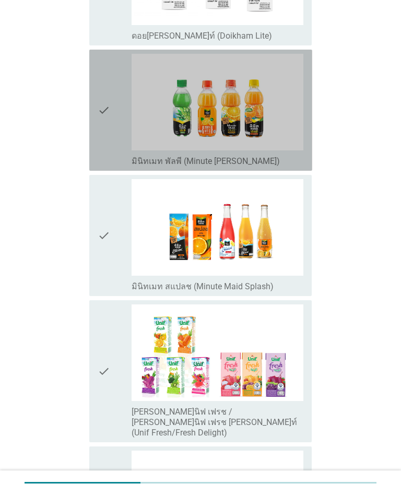
click at [108, 149] on div "check check_box_outline_blank มินิทเมท พัลพี (Minute [PERSON_NAME])" at bounding box center [200, 110] width 223 height 121
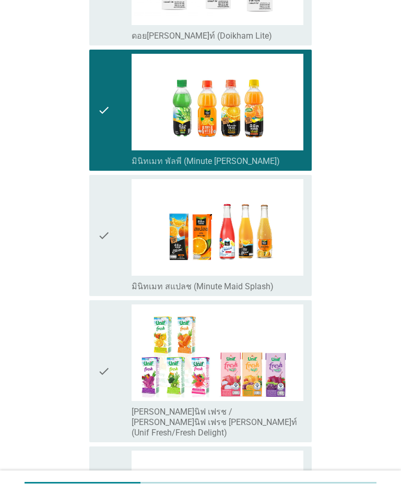
click at [109, 267] on icon "check" at bounding box center [104, 235] width 13 height 113
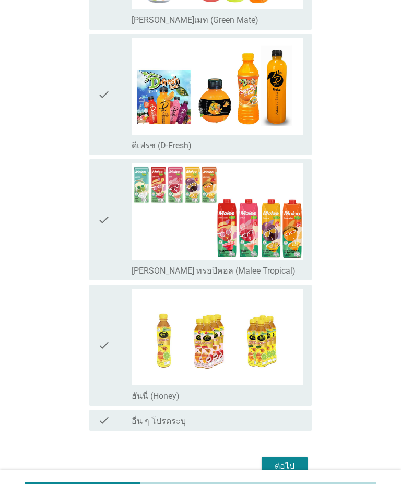
scroll to position [2016, 0]
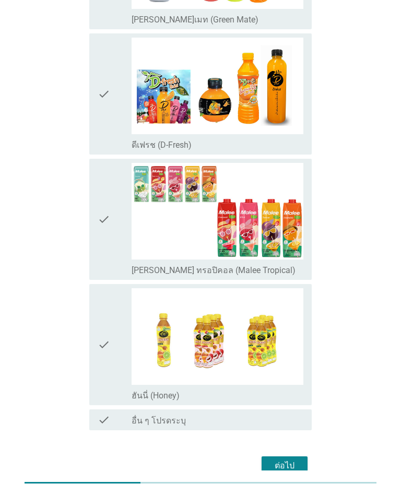
click at [267, 456] on button "ต่อไป" at bounding box center [285, 465] width 46 height 19
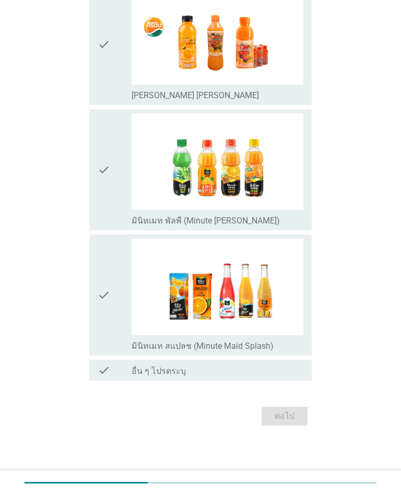
scroll to position [0, 0]
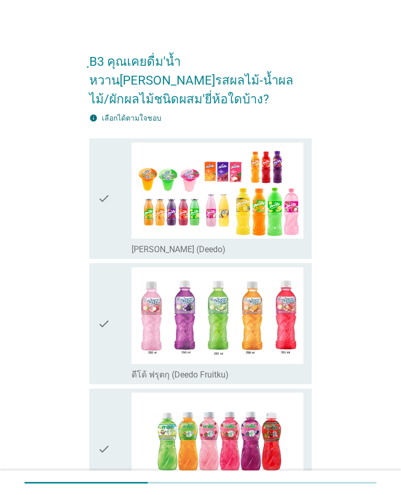
click at [117, 227] on div "check" at bounding box center [115, 199] width 34 height 113
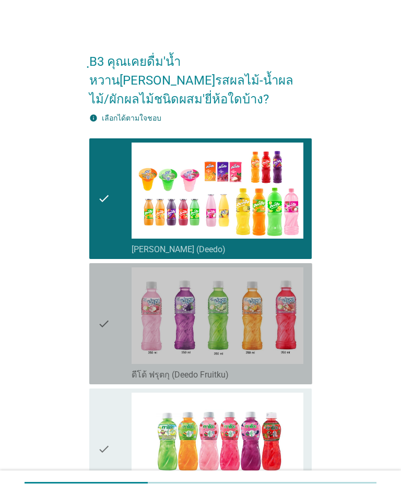
click at [113, 357] on div "check" at bounding box center [115, 323] width 34 height 113
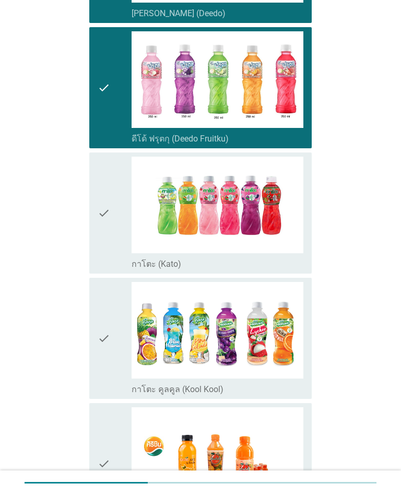
scroll to position [236, 0]
click at [121, 250] on div "check" at bounding box center [115, 213] width 34 height 113
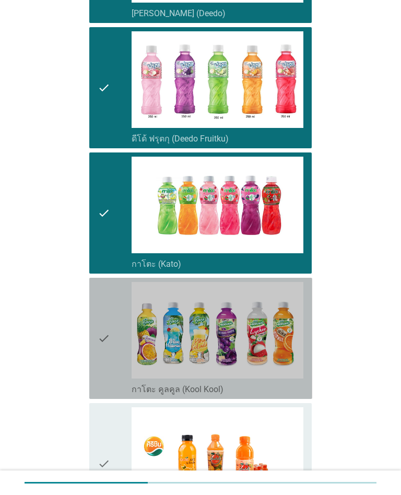
click at [111, 370] on div "check" at bounding box center [115, 338] width 34 height 113
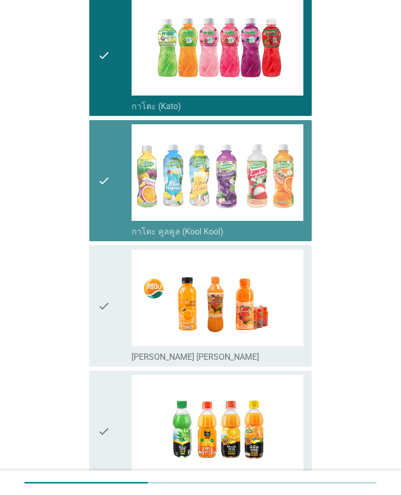
scroll to position [404, 0]
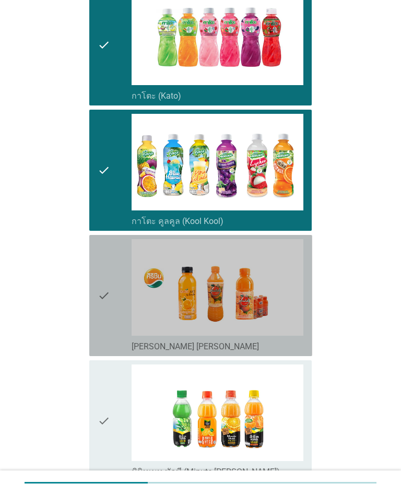
click at [115, 323] on div "check" at bounding box center [115, 295] width 34 height 113
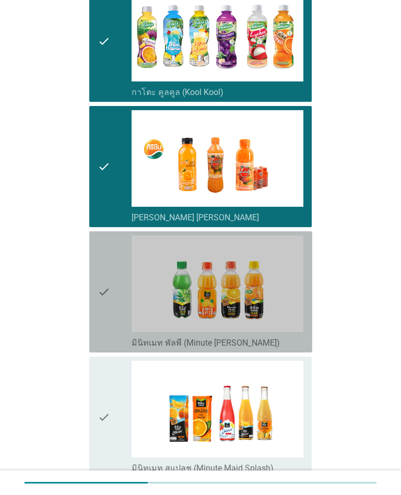
scroll to position [537, 0]
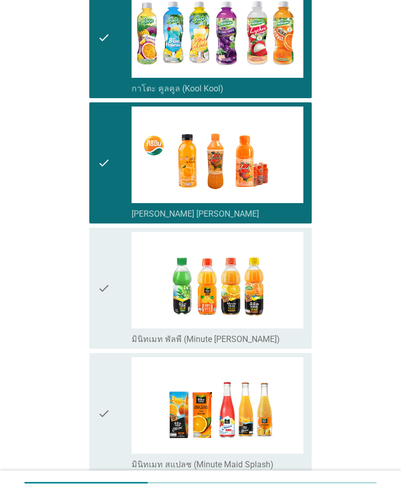
click at [122, 319] on div "check" at bounding box center [115, 288] width 34 height 113
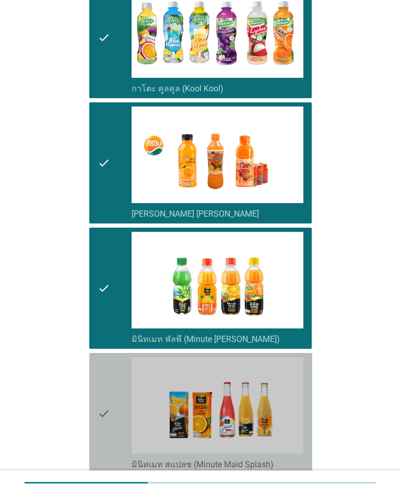
click at [122, 433] on div "check" at bounding box center [115, 413] width 34 height 113
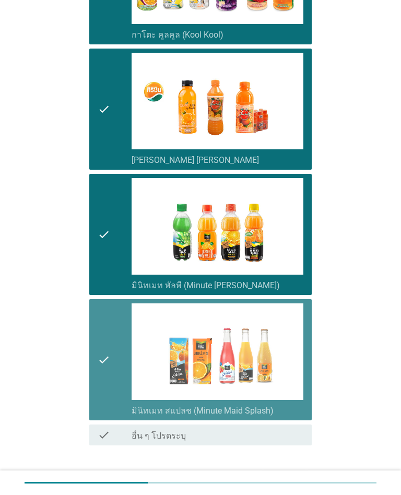
scroll to position [637, 0]
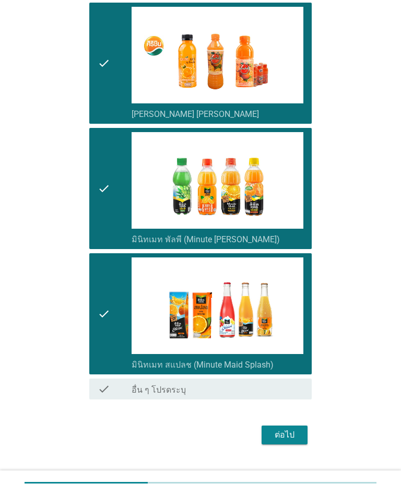
click at [275, 429] on div "ต่อไป" at bounding box center [284, 435] width 29 height 13
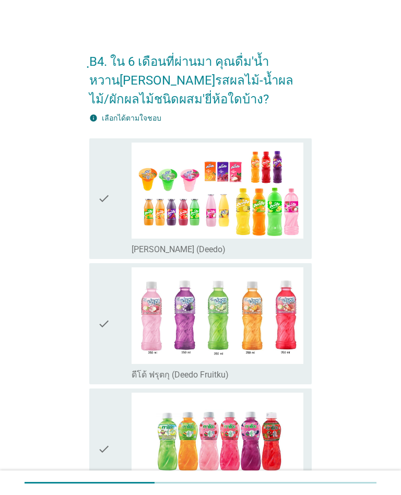
click at [118, 247] on div "check" at bounding box center [115, 199] width 34 height 113
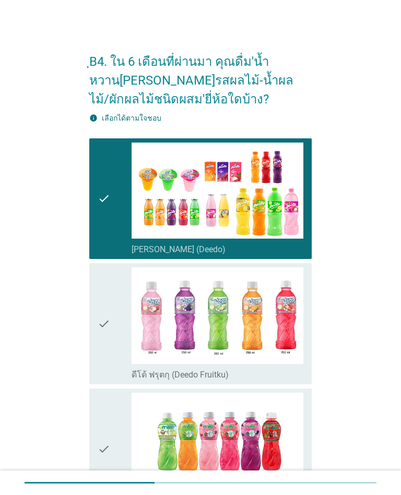
click at [111, 369] on div "check" at bounding box center [115, 323] width 34 height 113
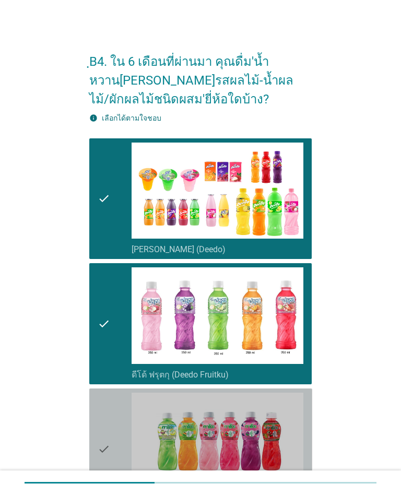
click at [119, 415] on div "check" at bounding box center [115, 449] width 34 height 113
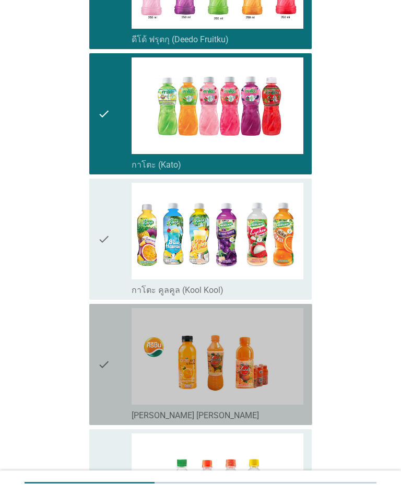
scroll to position [335, 0]
click at [110, 337] on div "check" at bounding box center [115, 364] width 34 height 113
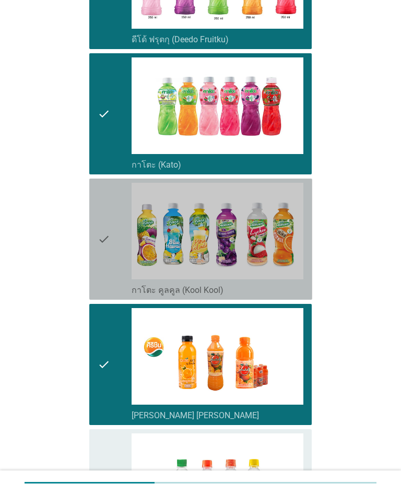
click at [109, 287] on icon "check" at bounding box center [104, 239] width 13 height 113
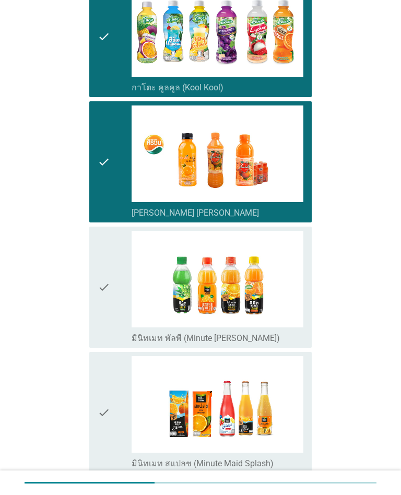
scroll to position [538, 0]
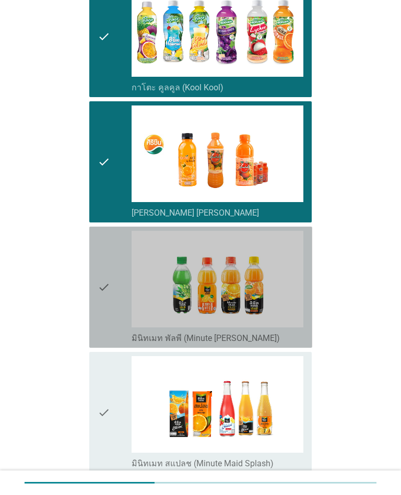
click at [111, 333] on div "check" at bounding box center [115, 287] width 34 height 113
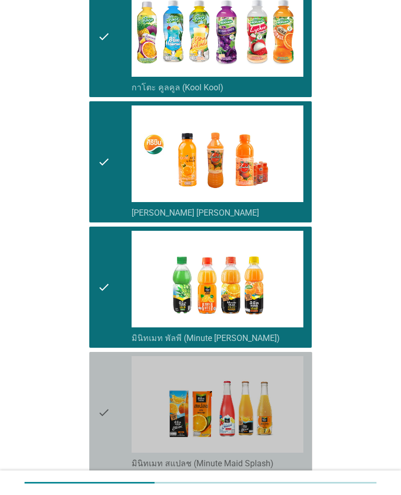
click at [113, 369] on div "check" at bounding box center [115, 412] width 34 height 113
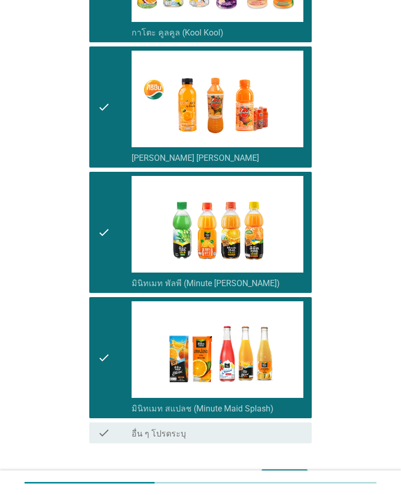
scroll to position [655, 0]
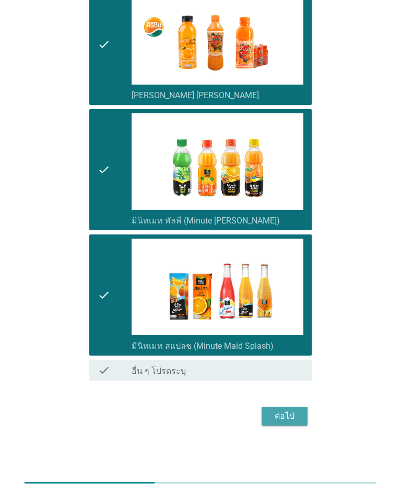
click at [287, 420] on div "ต่อไป" at bounding box center [284, 416] width 29 height 13
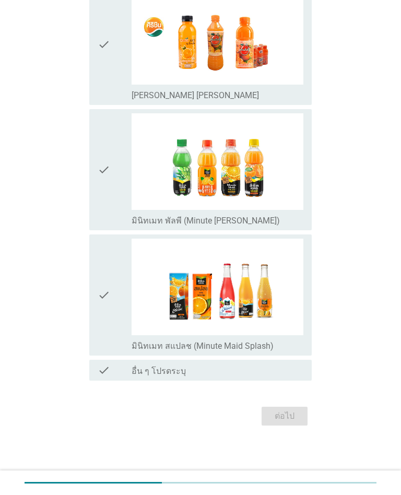
scroll to position [0, 0]
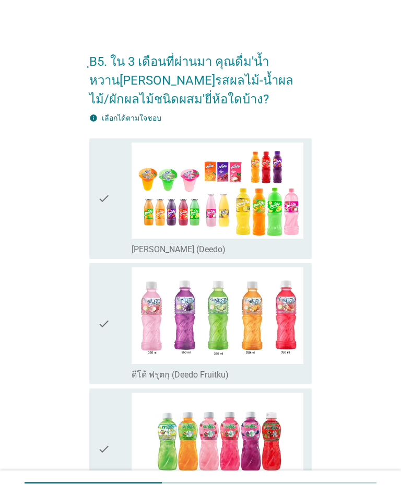
click at [114, 250] on div "check" at bounding box center [115, 199] width 34 height 113
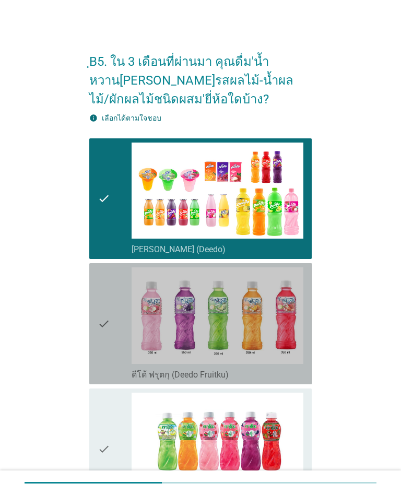
click at [113, 378] on div "check" at bounding box center [115, 323] width 34 height 113
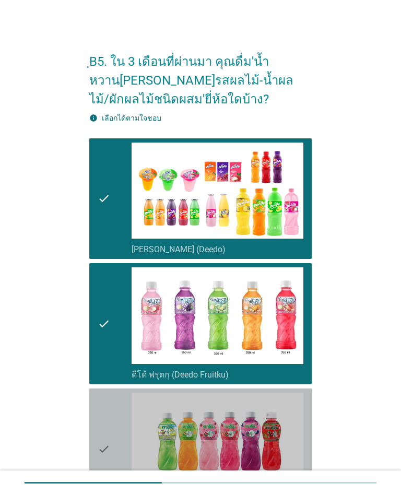
click at [113, 405] on div "check" at bounding box center [115, 449] width 34 height 113
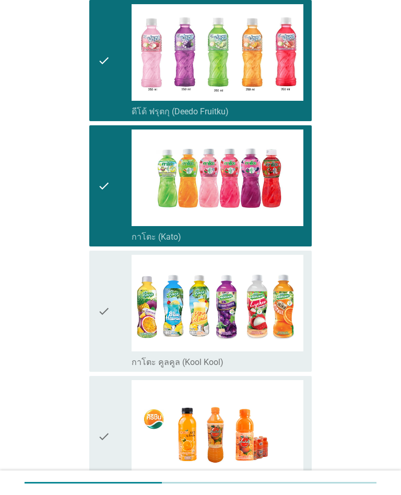
scroll to position [383, 0]
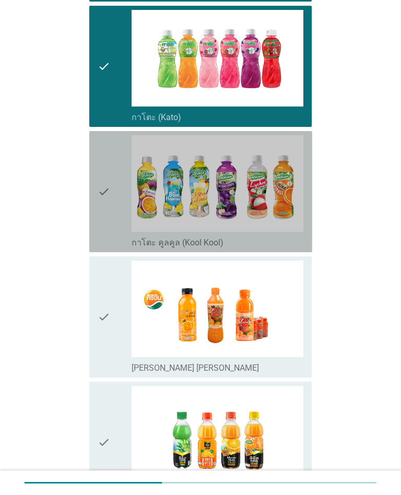
click at [120, 241] on div "check" at bounding box center [115, 191] width 34 height 113
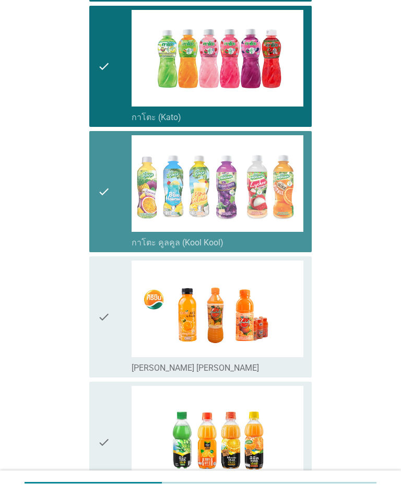
click at [121, 298] on div "check" at bounding box center [115, 317] width 34 height 113
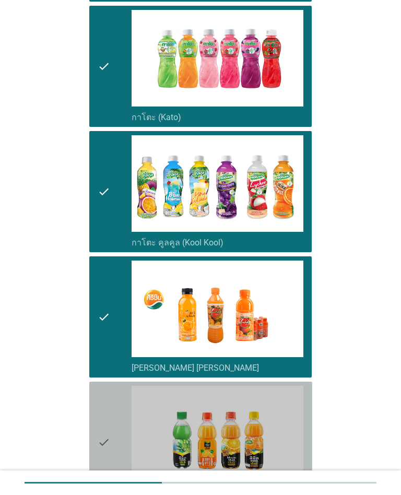
click at [103, 423] on icon "check" at bounding box center [104, 442] width 13 height 113
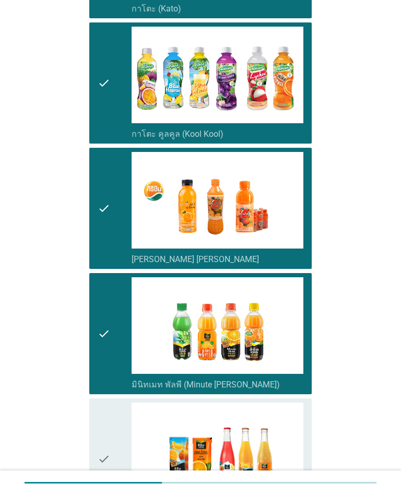
scroll to position [494, 0]
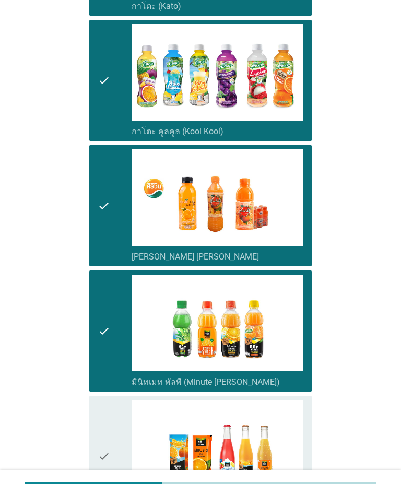
click at [111, 414] on div "check" at bounding box center [115, 456] width 34 height 113
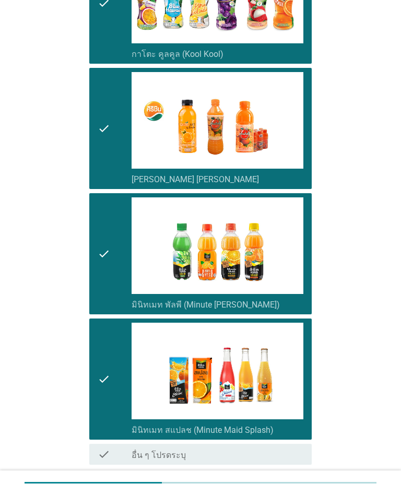
scroll to position [655, 0]
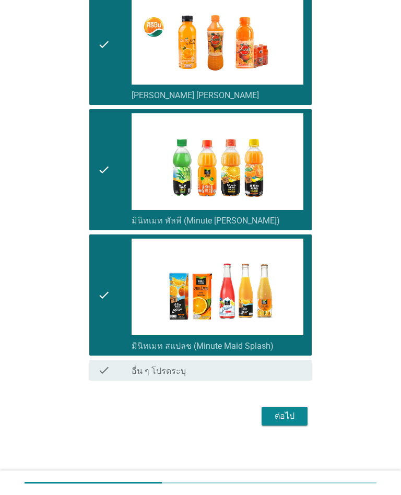
click at [288, 424] on button "ต่อไป" at bounding box center [285, 416] width 46 height 19
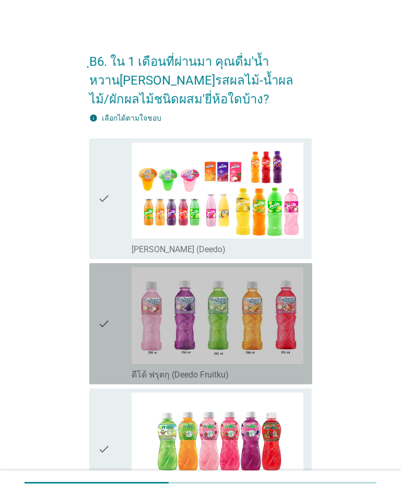
click at [112, 372] on div "check" at bounding box center [115, 323] width 34 height 113
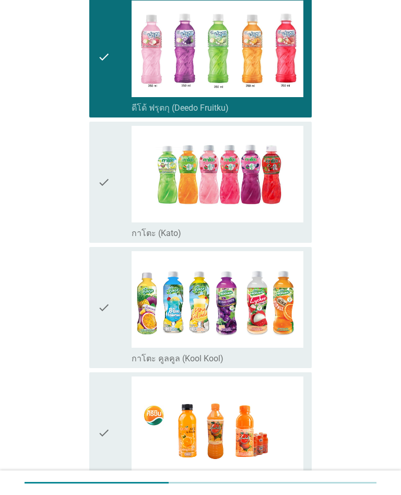
scroll to position [272, 0]
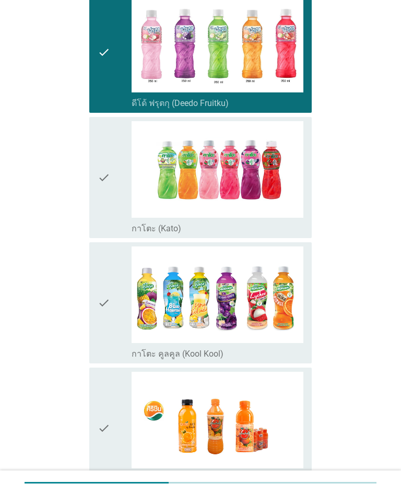
click at [111, 229] on div "check" at bounding box center [115, 177] width 34 height 113
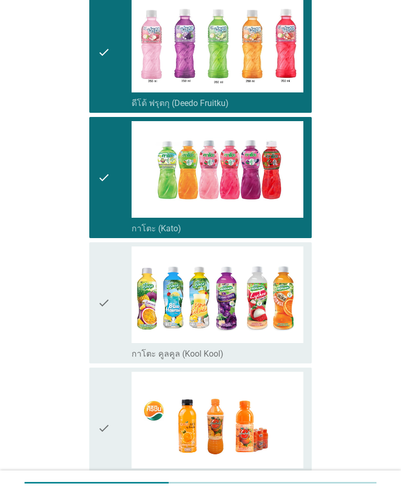
click at [113, 218] on div "check" at bounding box center [115, 177] width 34 height 113
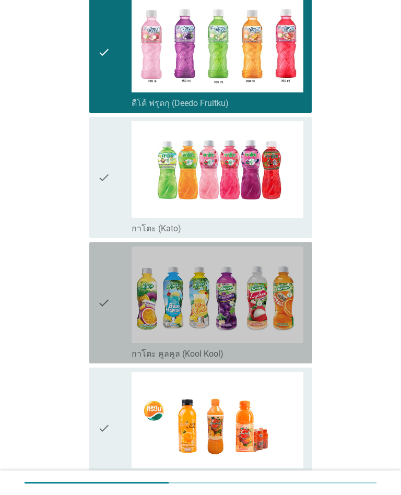
click at [116, 350] on div "check" at bounding box center [115, 303] width 34 height 113
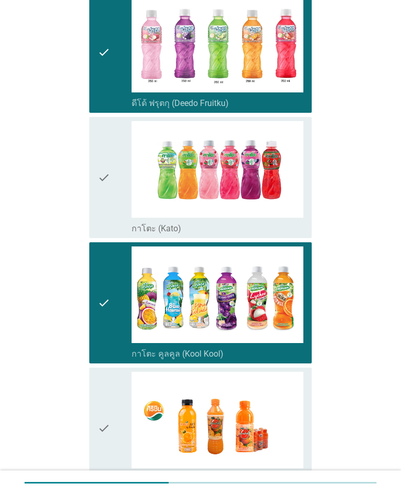
click at [118, 353] on div "check" at bounding box center [115, 303] width 34 height 113
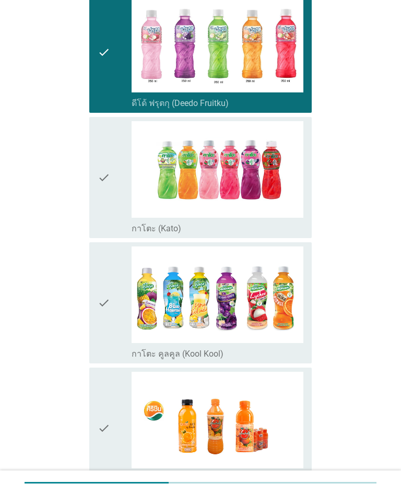
click at [112, 216] on div "check" at bounding box center [115, 177] width 34 height 113
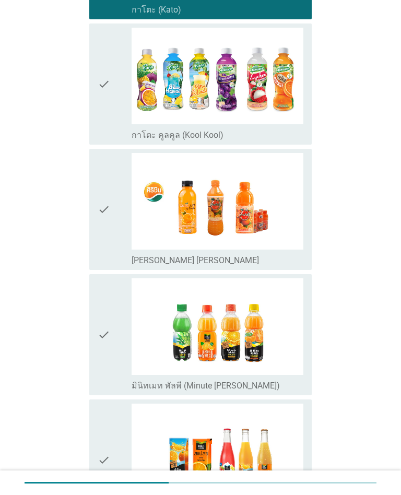
scroll to position [491, 0]
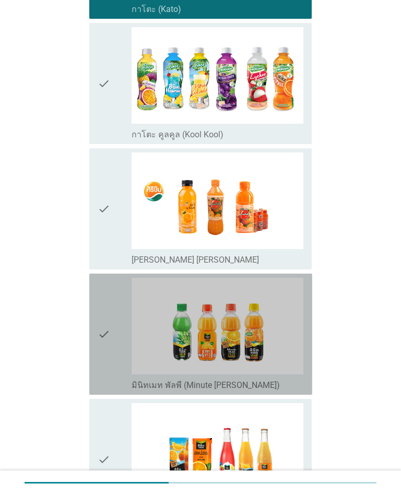
click at [107, 394] on div "check check_box_outline_blank มินิทเมท พัลพี (Minute [PERSON_NAME])" at bounding box center [200, 334] width 223 height 121
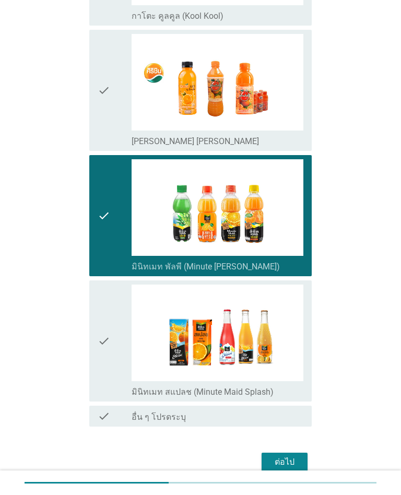
scroll to position [609, 0]
click at [111, 371] on div "check" at bounding box center [115, 341] width 34 height 113
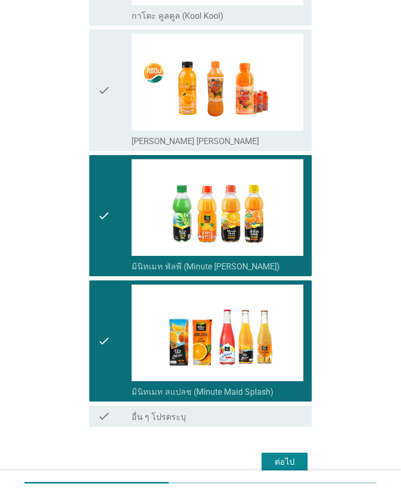
click at [287, 463] on div "ต่อไป" at bounding box center [284, 462] width 29 height 13
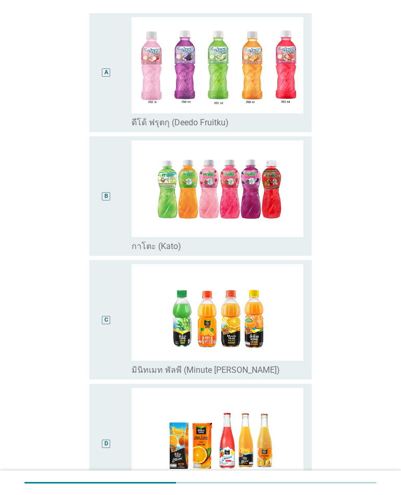
scroll to position [113, 0]
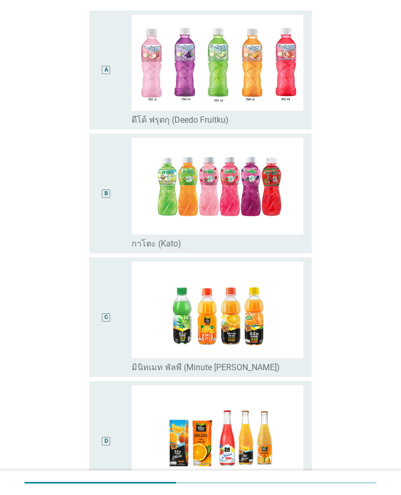
click at [109, 234] on div "B" at bounding box center [106, 193] width 17 height 111
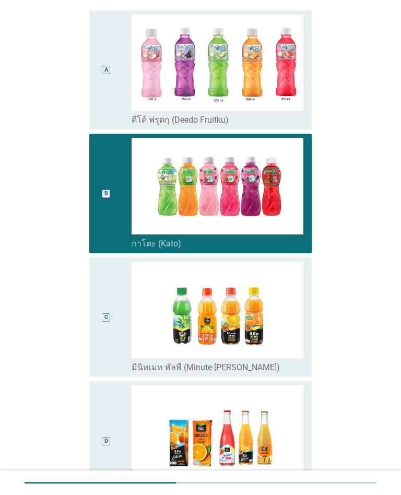
scroll to position [268, 0]
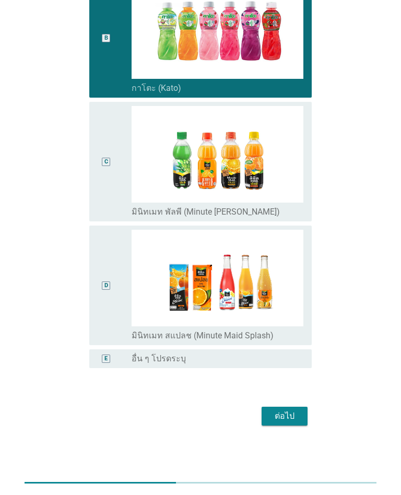
click at [294, 418] on div "ต่อไป" at bounding box center [284, 416] width 29 height 13
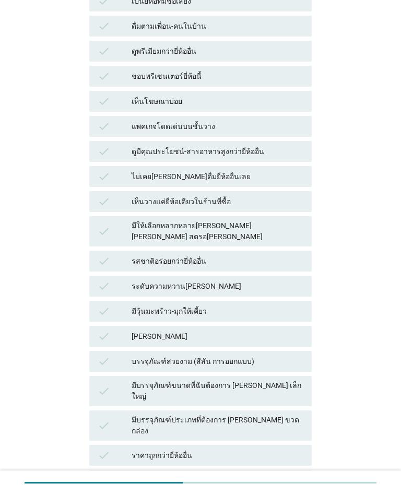
scroll to position [362, 0]
click at [277, 330] on div "[PERSON_NAME]" at bounding box center [218, 336] width 172 height 13
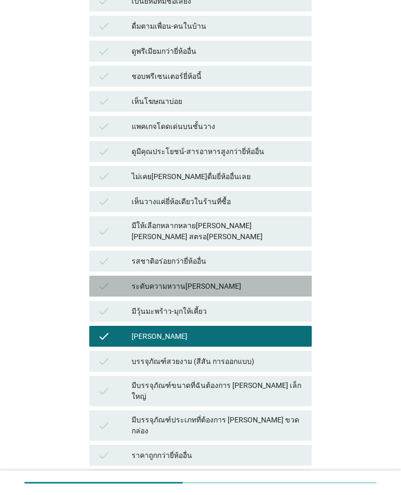
click at [266, 280] on div "ระดับความหวาน[PERSON_NAME]" at bounding box center [218, 286] width 172 height 13
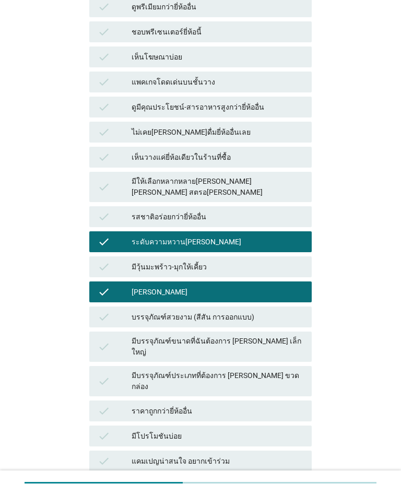
click at [273, 476] on div "check หาซื้อง่าย" at bounding box center [200, 486] width 223 height 21
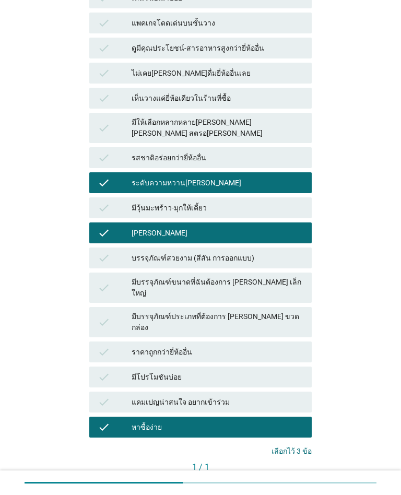
scroll to position [465, 0]
click at [295, 480] on div "คำถามต่อไป" at bounding box center [283, 485] width 39 height 11
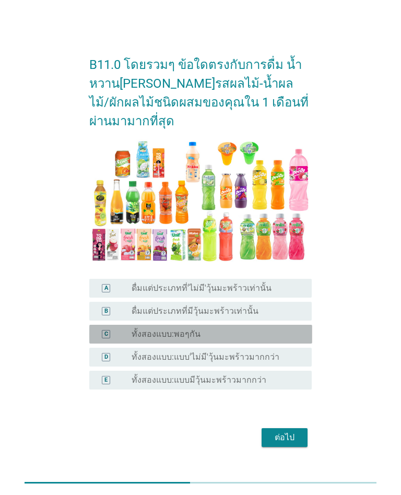
click at [284, 333] on div "radio_button_unchecked ทั้งสองแบบ:พอๆกัน" at bounding box center [213, 334] width 163 height 10
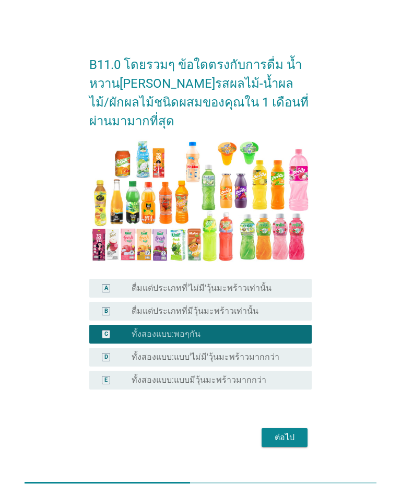
click at [293, 434] on div "ต่อไป" at bounding box center [284, 437] width 29 height 13
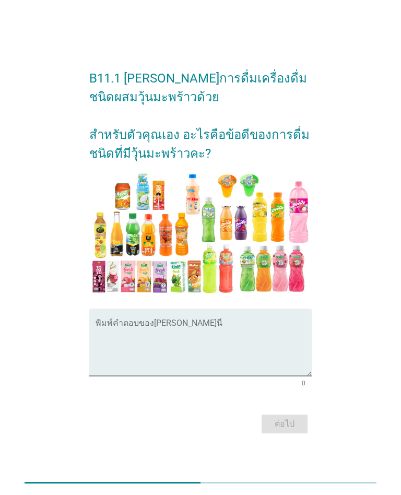
click at [180, 346] on textarea "พิมพ์คำตอบของคุณ ที่นี่" at bounding box center [204, 348] width 217 height 55
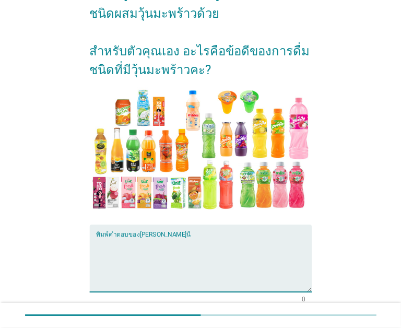
scroll to position [67, 0]
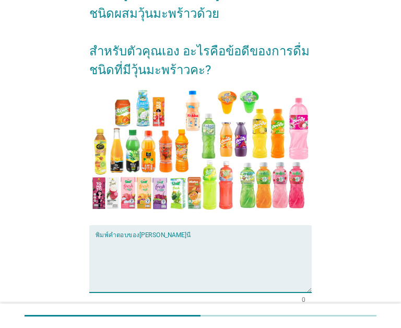
type textarea "ไ"
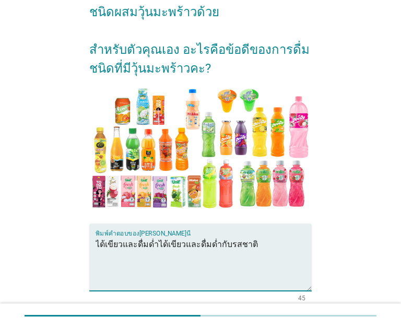
scroll to position [69, 0]
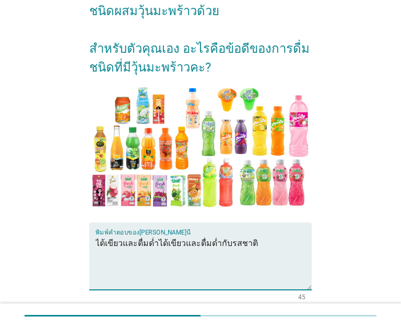
click at [171, 243] on textarea "ได้เขียวและดื่มด่ำได้เขียวและดื่มด่ำกับรสชาติ" at bounding box center [204, 262] width 217 height 55
click at [156, 240] on textarea "ได้เขียวและดื่มด่ำได้เขียวและดื่มด่ำกับรสชาติ" at bounding box center [204, 262] width 217 height 55
click at [116, 241] on textarea "ได้เขียวและดื่มด่ำกับรสชาติ" at bounding box center [204, 262] width 217 height 55
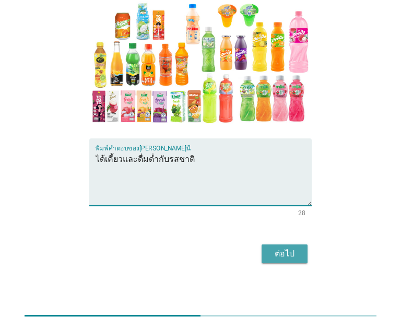
type textarea "ได้เคี้ยวและดื่มด่ำกับรสชาติ"
click at [288, 263] on button "ต่อไป" at bounding box center [285, 253] width 46 height 19
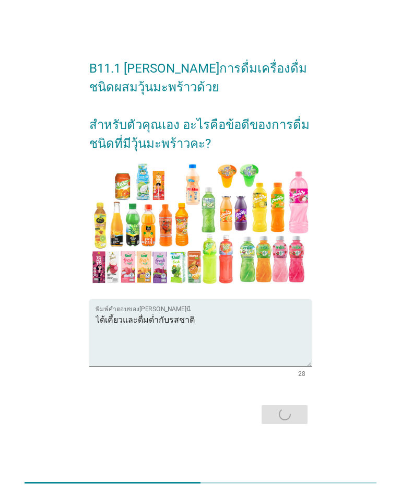
scroll to position [0, 0]
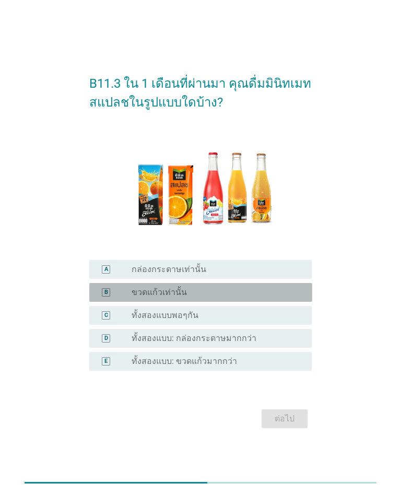
click at [226, 294] on div "radio_button_unchecked ขวดแก้วเท่านั้น" at bounding box center [213, 292] width 163 height 10
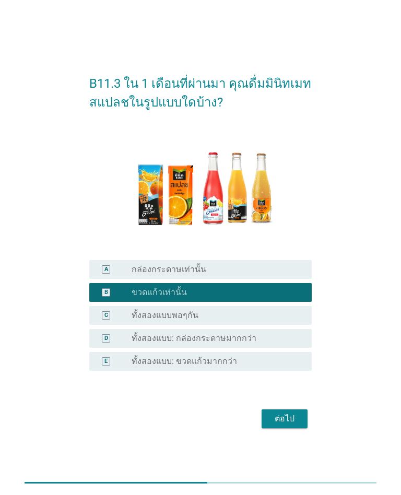
click at [241, 362] on div "radio_button_unchecked ทั้งสองแบบ: ขวดแก้วมากกว่า" at bounding box center [213, 361] width 163 height 10
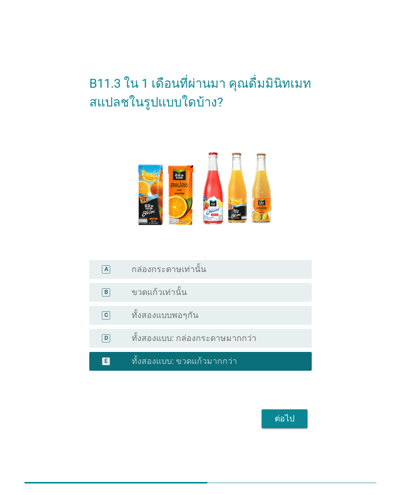
click at [283, 422] on div "ต่อไป" at bounding box center [284, 419] width 29 height 13
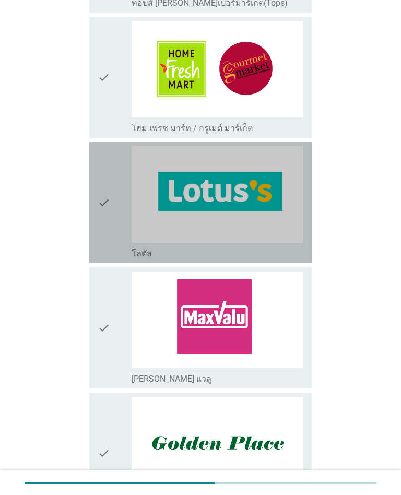
scroll to position [524, 0]
click at [274, 208] on img at bounding box center [218, 194] width 172 height 97
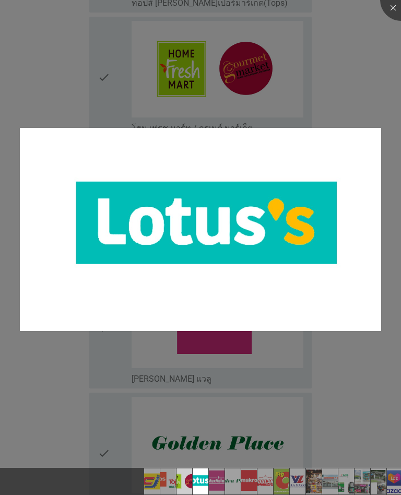
click at [370, 374] on div at bounding box center [200, 247] width 401 height 495
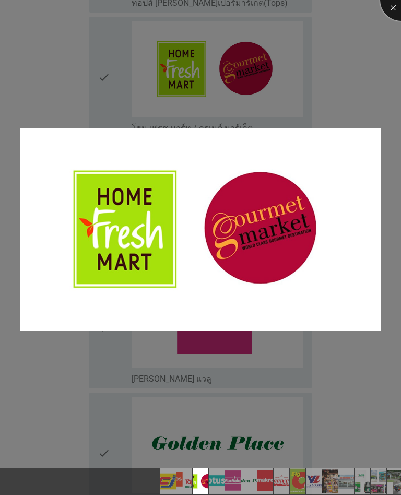
click at [398, 11] on div at bounding box center [401, 0] width 42 height 42
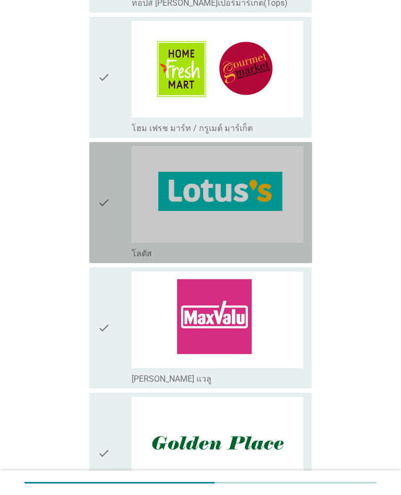
click at [109, 232] on icon "check" at bounding box center [104, 202] width 13 height 113
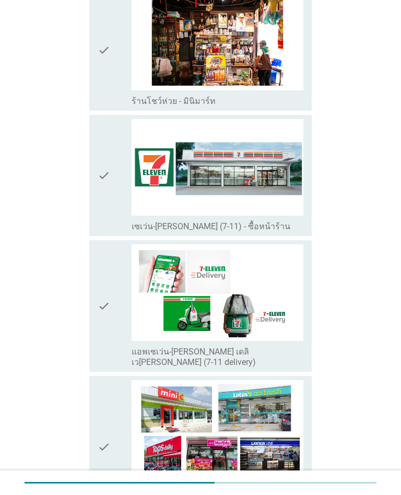
scroll to position [1704, 0]
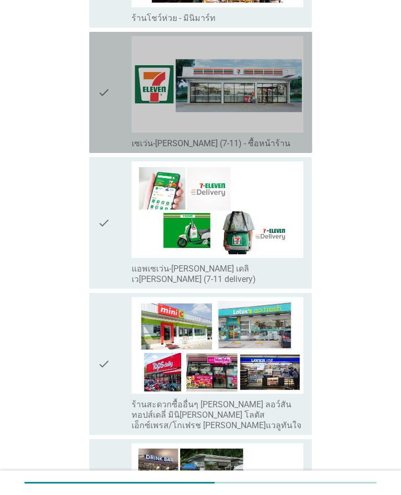
click at [97, 100] on div "check check_box_outline_blank เซเว่น-[PERSON_NAME] (7-11) - ซื้อหน้าร้าน" at bounding box center [200, 92] width 223 height 121
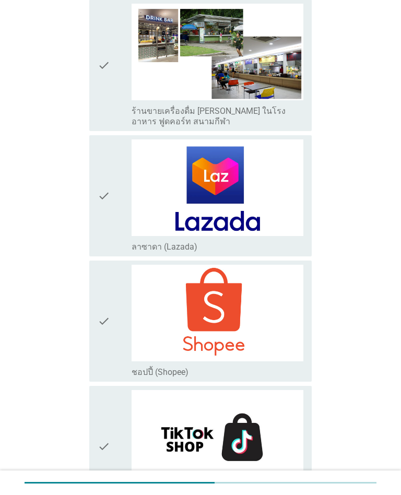
scroll to position [2225, 0]
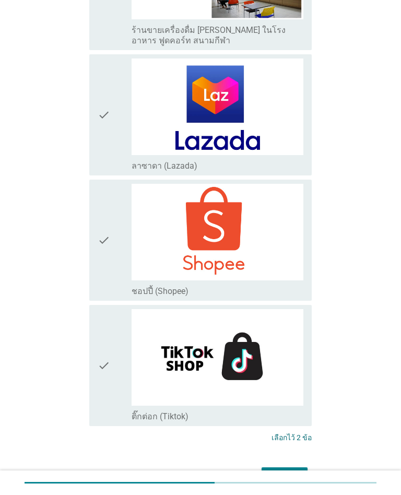
click at [301, 467] on button "ต่อไป" at bounding box center [285, 476] width 46 height 19
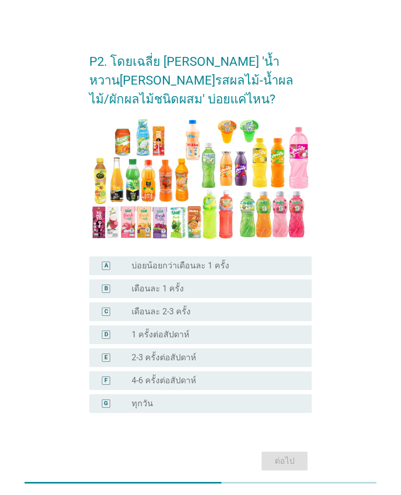
click at [174, 335] on label "1 ครั้งต่อสัปดาห์" at bounding box center [161, 335] width 58 height 10
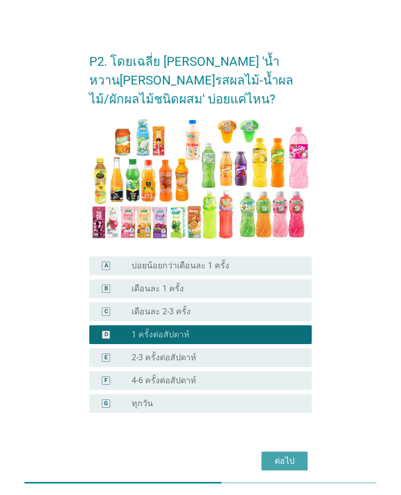
click at [288, 462] on div "ต่อไป" at bounding box center [284, 461] width 29 height 13
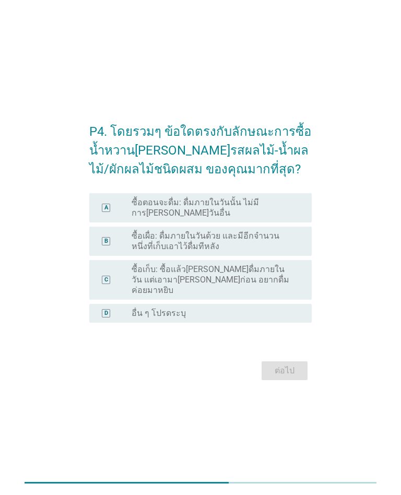
click at [303, 218] on div "radio_button_unchecked ซื้อตอนจะดื่ม: ดื่มภายในวันนั้น ไม่มีการ[PERSON_NAME]วัน…" at bounding box center [218, 207] width 172 height 21
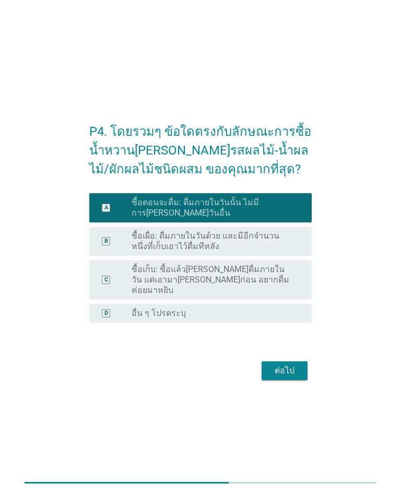
click at [300, 371] on button "ต่อไป" at bounding box center [285, 370] width 46 height 19
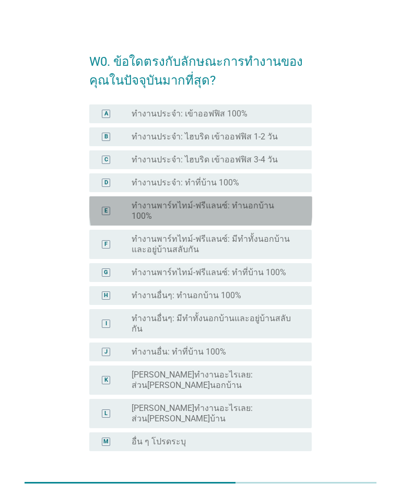
click at [277, 210] on label "ทำงานพาร์ทไทม์-ฟรีแลนซ์: ทำนอกบ้าน 100%" at bounding box center [213, 211] width 163 height 21
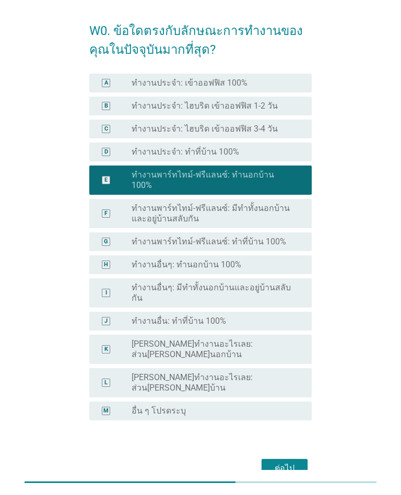
scroll to position [31, 0]
click at [285, 459] on button "ต่อไป" at bounding box center [285, 468] width 46 height 19
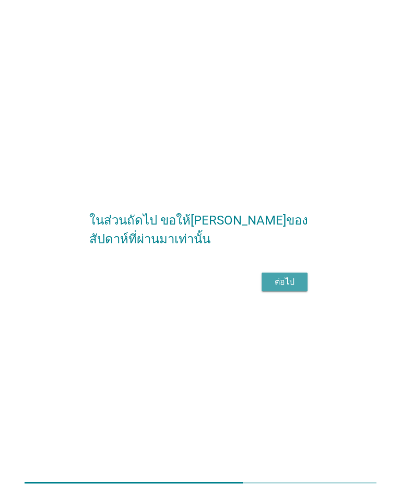
click at [292, 288] on div "ต่อไป" at bounding box center [284, 282] width 29 height 13
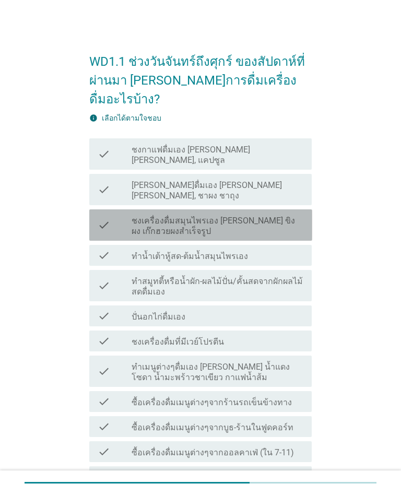
click at [301, 209] on div "check check_box_outline_blank ชงเครื่องดื่มสมุนไพรเอง [PERSON_NAME] ขิงผง เก๊กฮ…" at bounding box center [200, 224] width 223 height 31
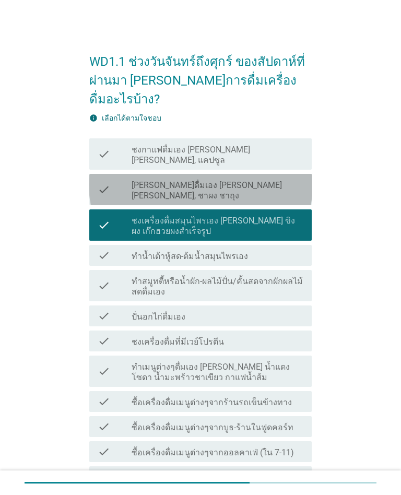
click at [299, 178] on div "check_box_outline_blank [PERSON_NAME]ดื่มเอง [PERSON_NAME] [PERSON_NAME], ชาผง …" at bounding box center [218, 189] width 172 height 23
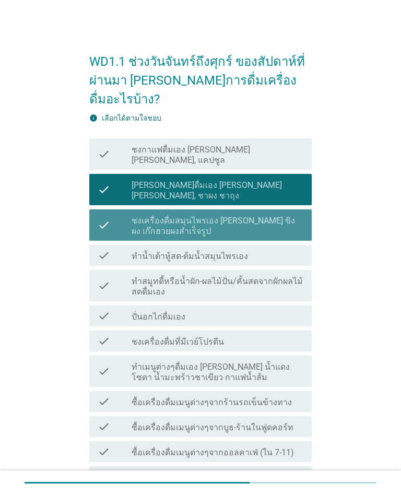
click at [291, 216] on label "ชงเครื่องดื่มสมุนไพรเอง [PERSON_NAME] ขิงผง เก๊กฮวยผงสำเร็จรูป" at bounding box center [218, 226] width 172 height 21
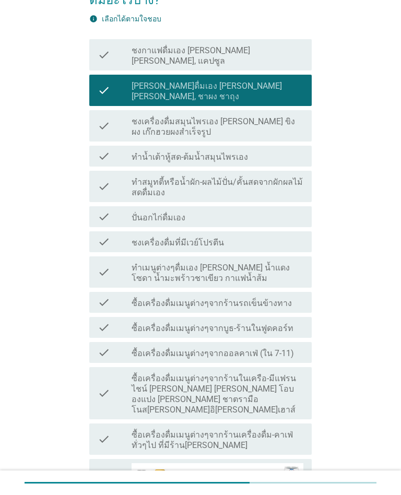
scroll to position [99, 0]
click at [298, 346] on div "check_box_outline_blank ซื้อเครื่องดื่มเมนูต่างๆจากออลคาเฟ่ (ใน 7-11)" at bounding box center [218, 352] width 172 height 13
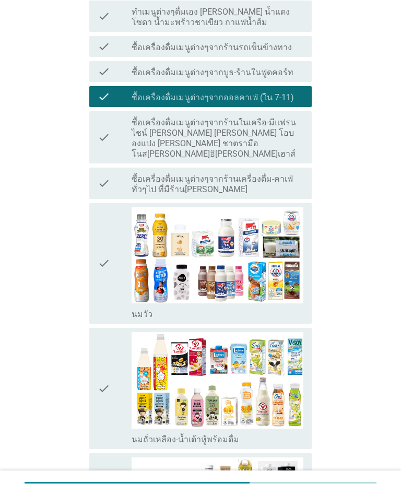
scroll to position [355, 0]
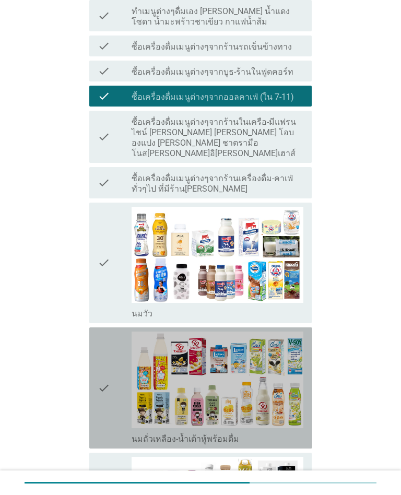
click at [122, 391] on div "check" at bounding box center [115, 388] width 34 height 113
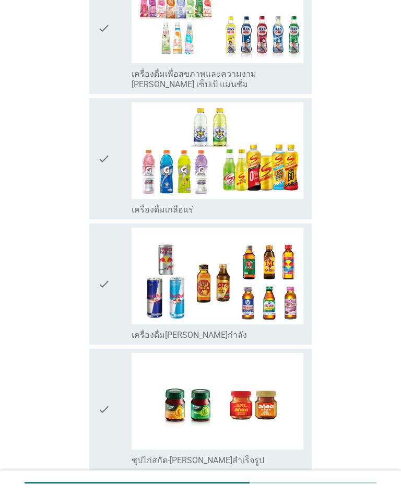
scroll to position [1862, 0]
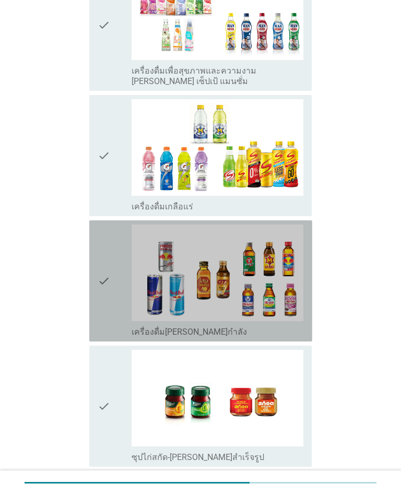
click at [105, 287] on icon "check" at bounding box center [104, 281] width 13 height 113
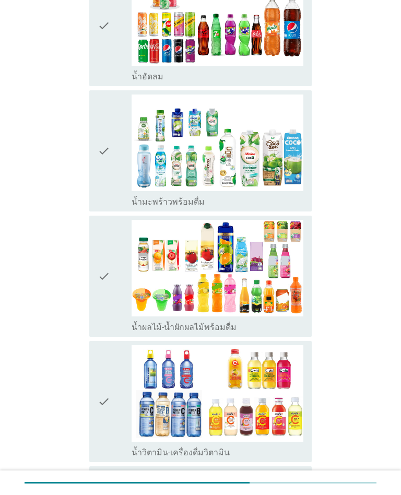
scroll to position [1338, 0]
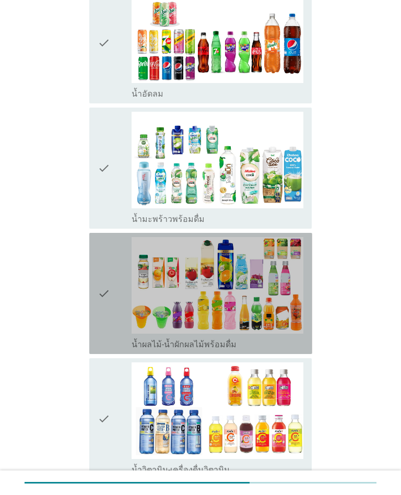
click at [100, 300] on icon "check" at bounding box center [104, 293] width 13 height 113
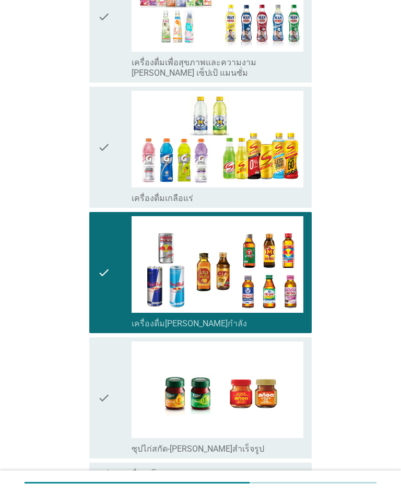
scroll to position [1924, 0]
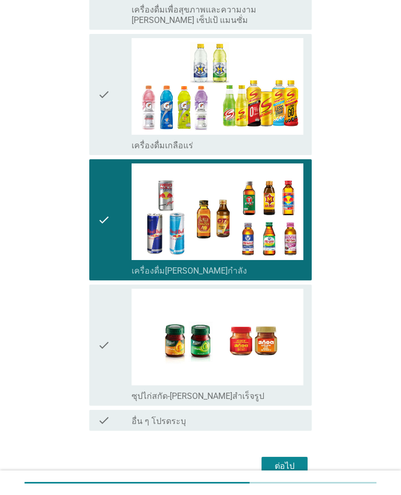
click at [282, 457] on button "ต่อไป" at bounding box center [285, 466] width 46 height 19
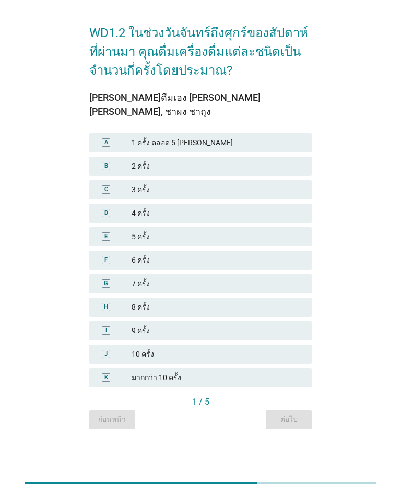
scroll to position [0, 0]
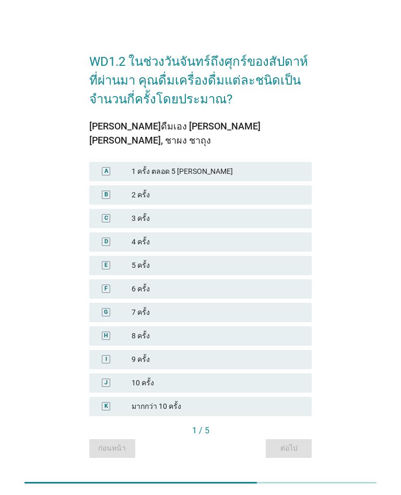
click at [236, 237] on div "4 ครั้ง" at bounding box center [218, 242] width 172 height 11
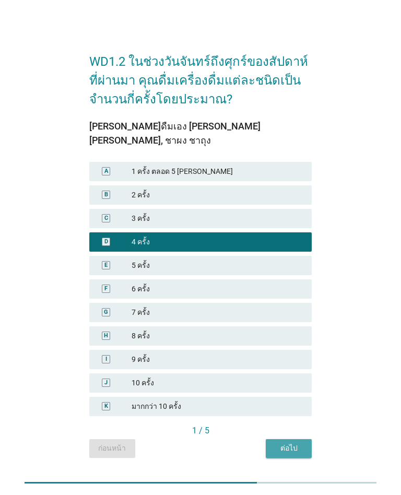
click at [298, 443] on div "ต่อไป" at bounding box center [288, 448] width 29 height 11
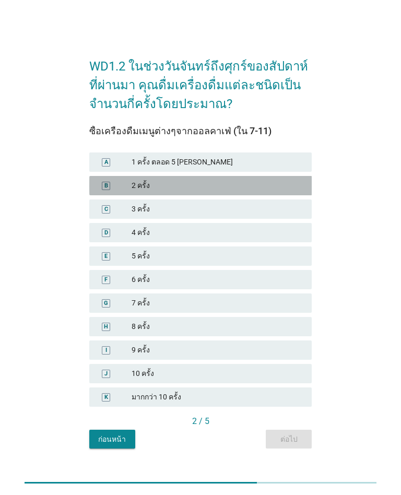
click at [275, 184] on div "2 ครั้ง" at bounding box center [218, 185] width 172 height 11
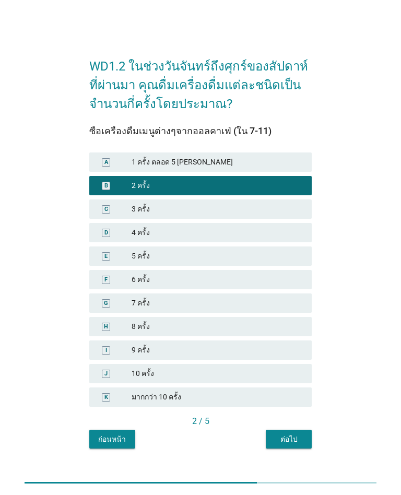
click at [306, 444] on button "ต่อไป" at bounding box center [289, 439] width 46 height 19
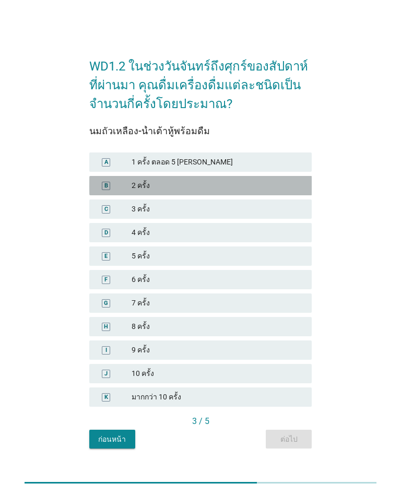
click at [266, 193] on div "B 2 ครั้ง" at bounding box center [200, 185] width 223 height 19
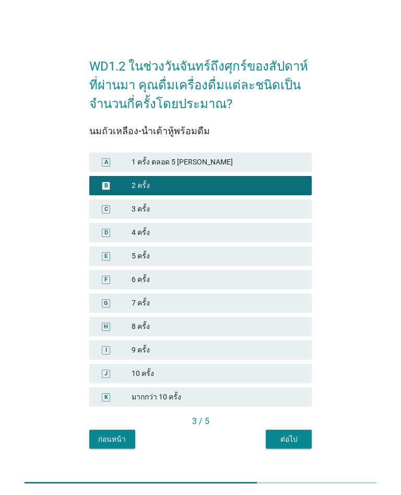
click at [294, 443] on div "ต่อไป" at bounding box center [288, 439] width 29 height 11
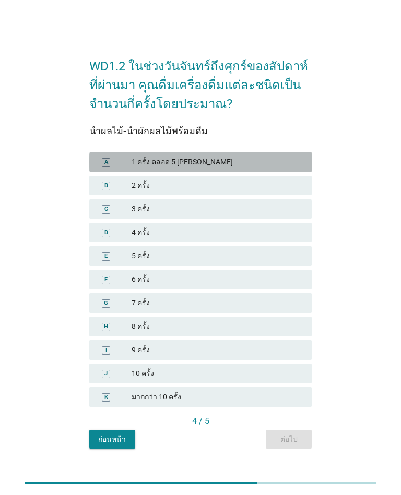
click at [268, 158] on div "1 ครั้ง ตลอด 5 [PERSON_NAME]" at bounding box center [218, 162] width 172 height 11
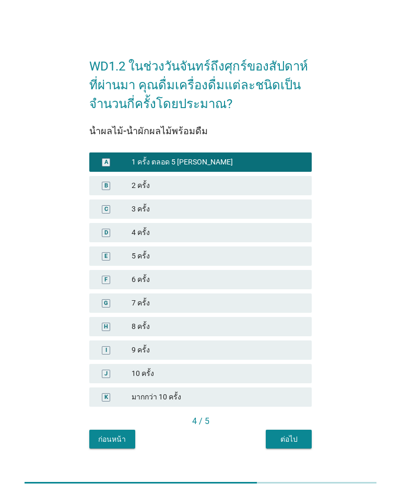
click at [292, 444] on div "ต่อไป" at bounding box center [288, 439] width 29 height 11
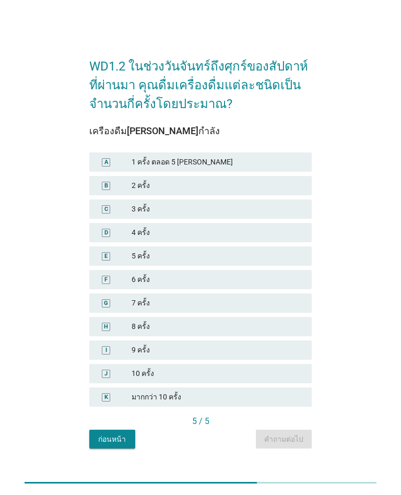
click at [273, 163] on div "1 ครั้ง ตลอด 5 [PERSON_NAME]" at bounding box center [218, 162] width 172 height 11
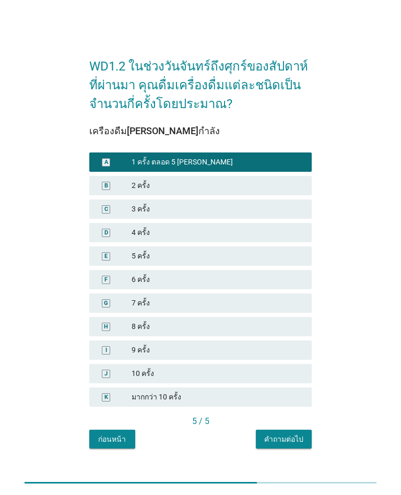
click at [291, 442] on div "คำถามต่อไป" at bounding box center [283, 439] width 39 height 11
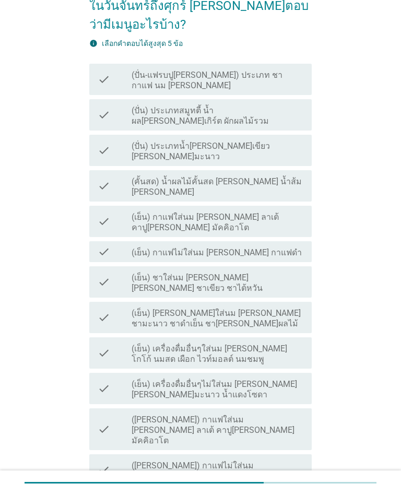
scroll to position [94, 0]
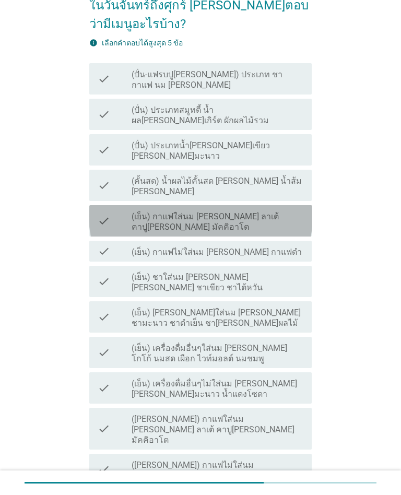
click at [304, 205] on div "check check_box_outline_blank (เย็น) กาแฟใส่นม [PERSON_NAME] ลาเต้ คาปู[PERSON_…" at bounding box center [200, 220] width 223 height 31
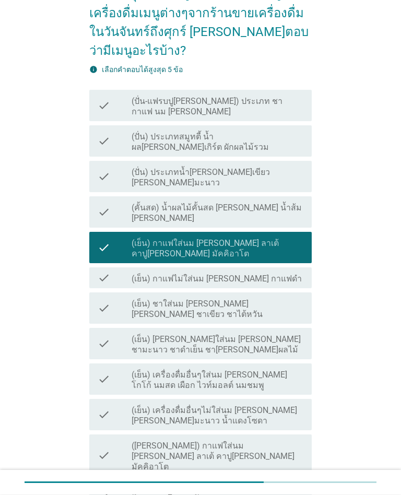
scroll to position [67, 0]
click at [299, 132] on label "(ปั่น) ประเภทสมูทตี้ น้ำผล[PERSON_NAME]เกิร์ต ผักผลไม้รวม" at bounding box center [218, 142] width 172 height 21
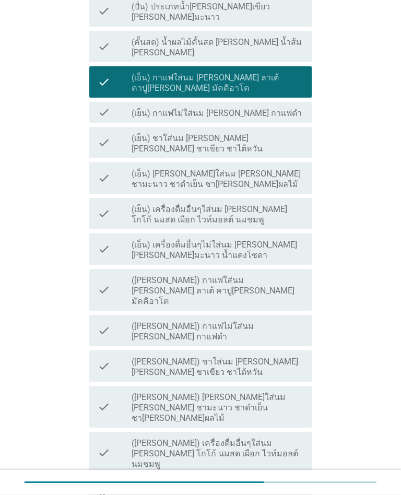
scroll to position [232, 0]
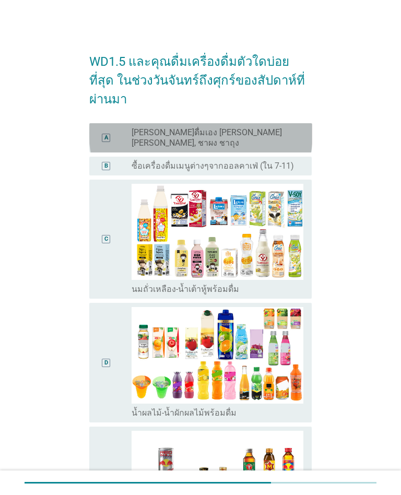
click at [306, 123] on div "A radio_button_unchecked [PERSON_NAME]ดื่มเอง [PERSON_NAME] [PERSON_NAME], ชาผง…" at bounding box center [200, 137] width 223 height 29
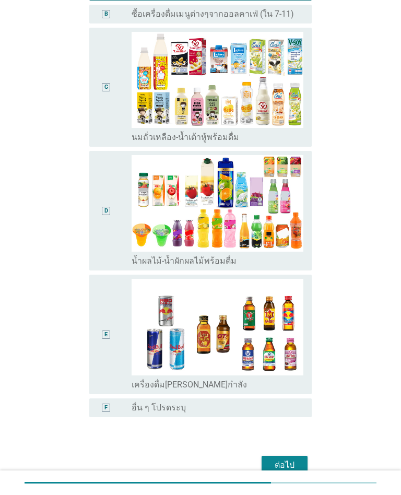
scroll to position [172, 0]
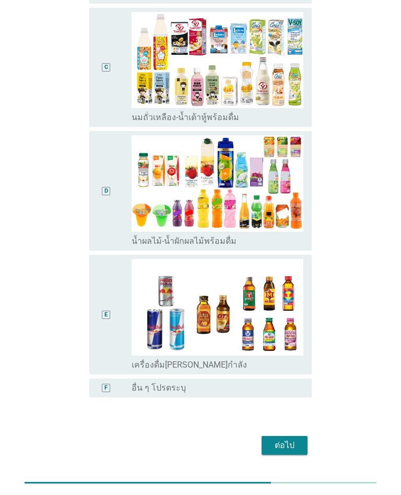
click at [303, 436] on button "ต่อไป" at bounding box center [285, 445] width 46 height 19
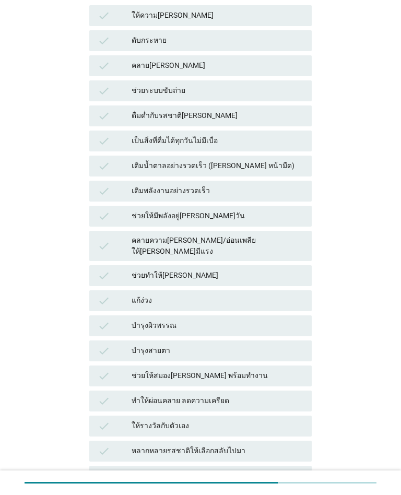
scroll to position [0, 0]
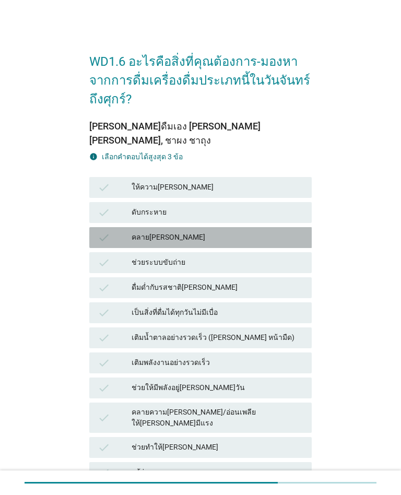
click at [282, 231] on div "check คลาย[PERSON_NAME]" at bounding box center [200, 237] width 223 height 21
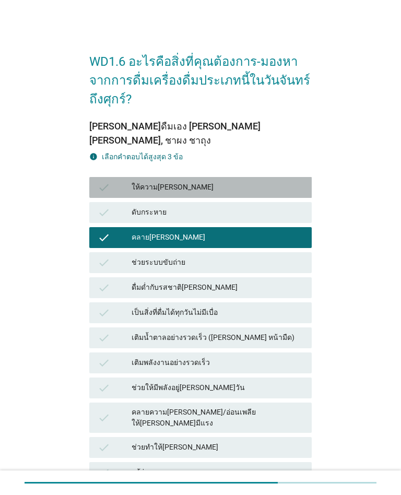
click at [298, 181] on div "ให้ความ[PERSON_NAME]" at bounding box center [218, 187] width 172 height 13
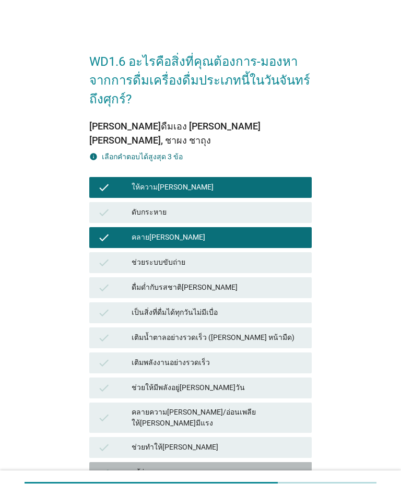
click at [295, 466] on div "แก้ง่วง" at bounding box center [218, 472] width 172 height 13
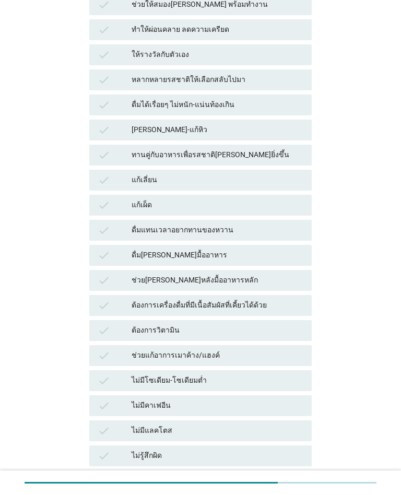
scroll to position [614, 0]
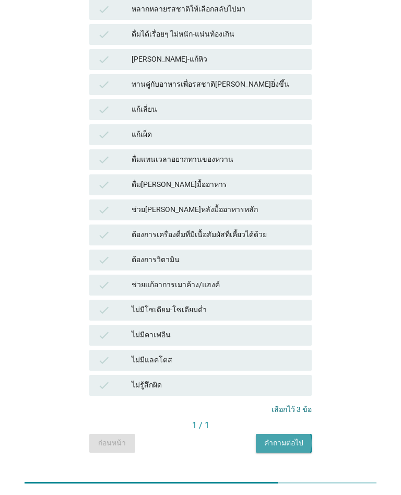
click at [301, 438] on div "คำถามต่อไป" at bounding box center [283, 443] width 39 height 11
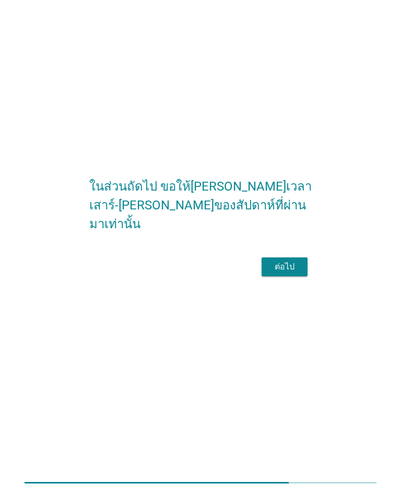
scroll to position [0, 0]
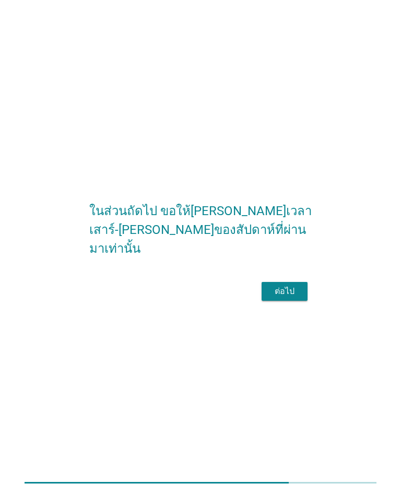
click at [297, 298] on div "ต่อไป" at bounding box center [284, 291] width 29 height 13
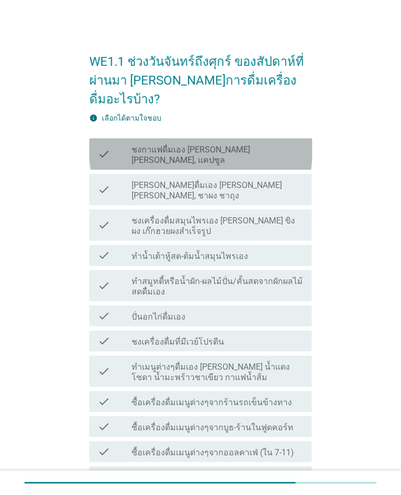
click at [292, 143] on div "check_box_outline_blank ชงกาแฟดื่มเอง [PERSON_NAME] [PERSON_NAME], แคปซูล" at bounding box center [218, 154] width 172 height 23
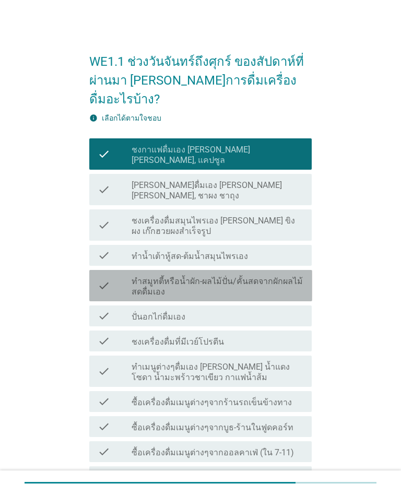
click at [301, 276] on label "ทำสมูทตี้หรือน้ำผัก-ผลไม้ปั่น/คั้นสดจากผักผลไม้สดดื่มเอง" at bounding box center [218, 286] width 172 height 21
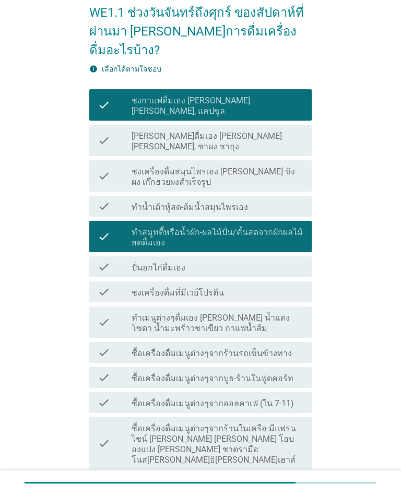
scroll to position [49, 0]
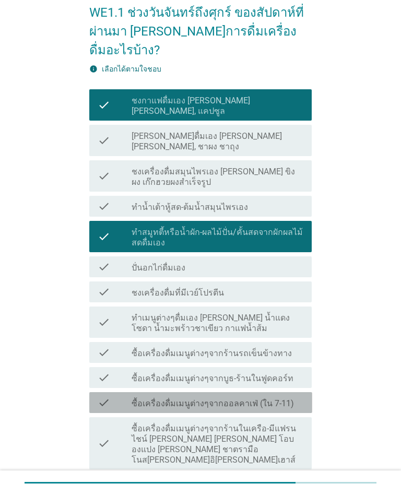
click at [307, 392] on div "check check_box_outline_blank ซื้อเครื่องดื่มเมนูต่างๆจากออลคาเฟ่ (ใน 7-11)" at bounding box center [200, 402] width 223 height 21
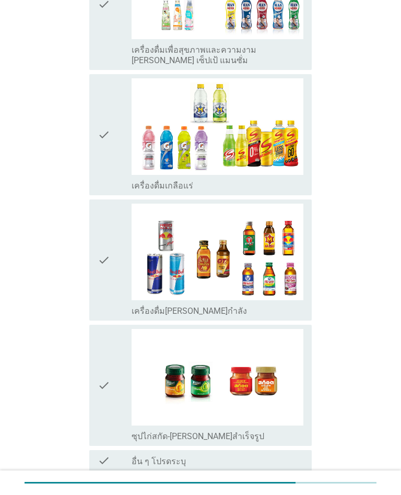
scroll to position [1924, 0]
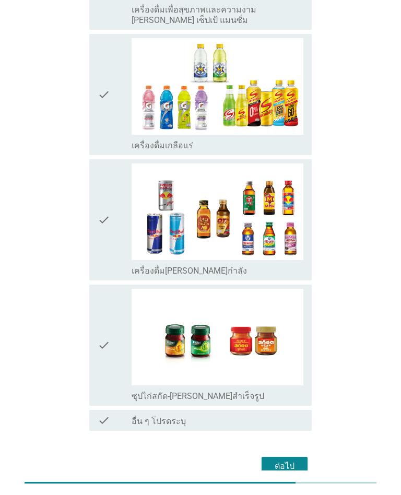
click at [300, 457] on button "ต่อไป" at bounding box center [285, 466] width 46 height 19
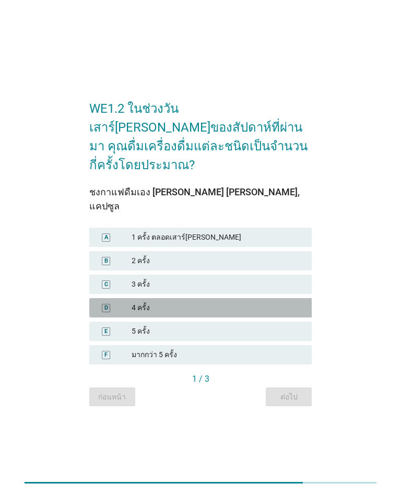
click at [300, 302] on div "4 ครั้ง" at bounding box center [218, 307] width 172 height 11
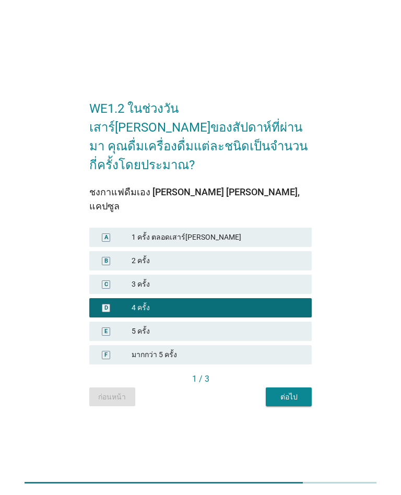
click at [297, 392] on div "ต่อไป" at bounding box center [288, 397] width 29 height 11
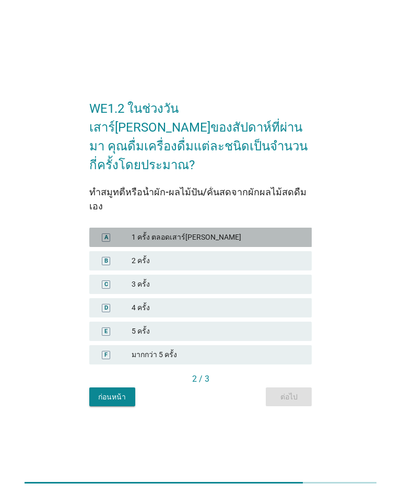
click at [292, 232] on div "1 ครั้ง ตลอดเสาร์[PERSON_NAME]" at bounding box center [218, 237] width 172 height 11
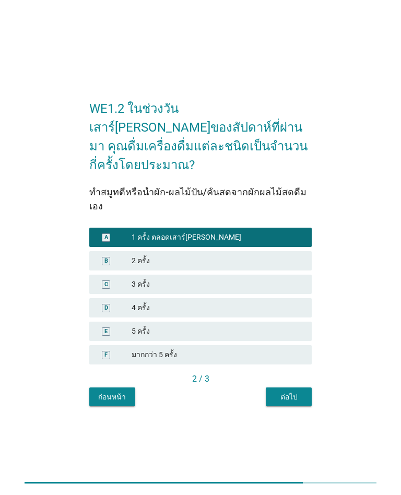
click at [294, 388] on button "ต่อไป" at bounding box center [289, 397] width 46 height 19
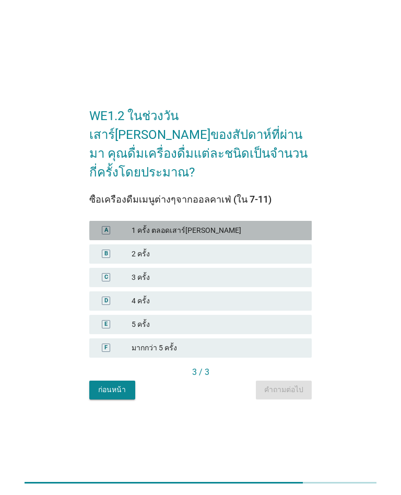
click at [291, 225] on div "1 ครั้ง ตลอดเสาร์[PERSON_NAME]" at bounding box center [218, 230] width 172 height 11
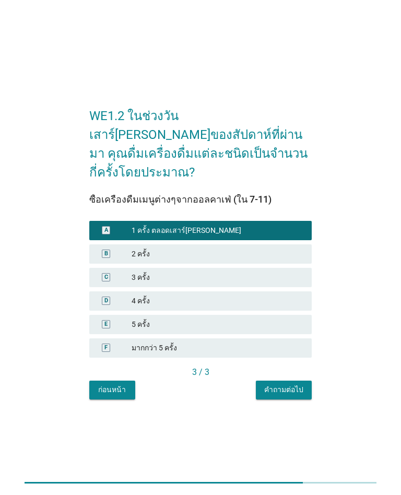
click at [296, 384] on div "คำถามต่อไป" at bounding box center [283, 389] width 39 height 11
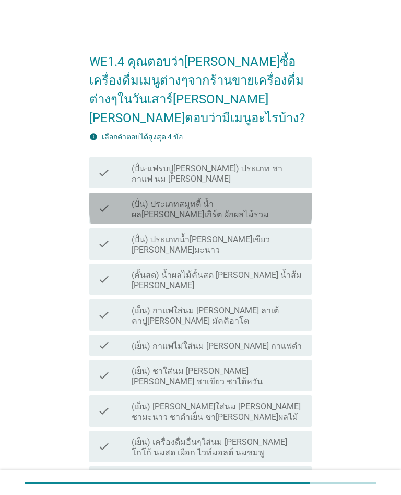
click at [310, 193] on div "check check_box_outline_blank (ปั่น) ประเภทสมูทตี้ น้ำผล[PERSON_NAME]เกิร์ต ผัก…" at bounding box center [200, 208] width 223 height 31
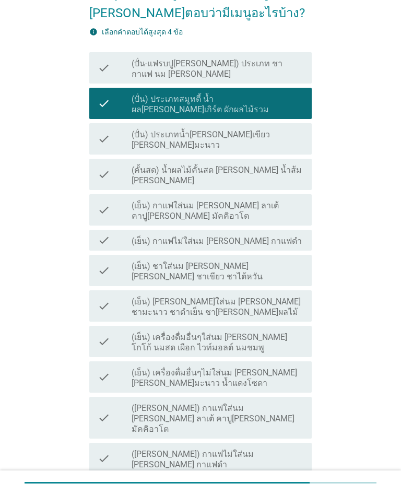
scroll to position [247, 0]
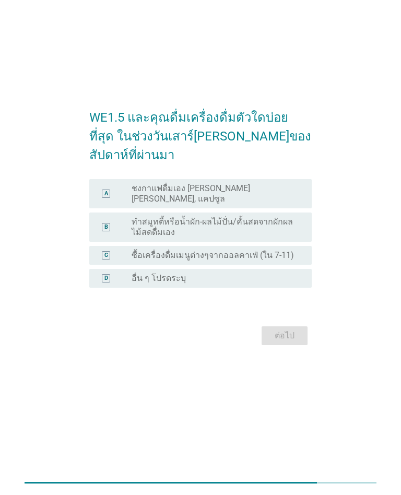
scroll to position [0, 0]
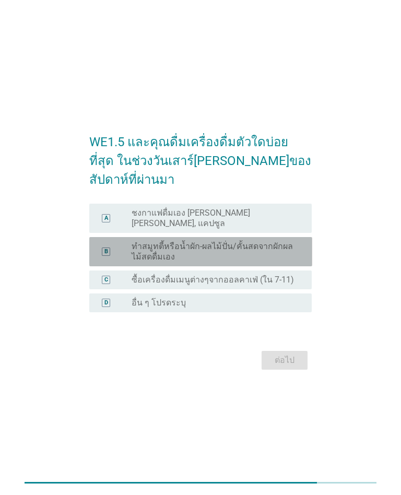
click at [290, 237] on div "B radio_button_unchecked ทำสมูทตี้หรือน้ำผัก-ผลไม้ปั่น/คั้นสดจากผักผลไม้สดดื่มเ…" at bounding box center [200, 251] width 223 height 29
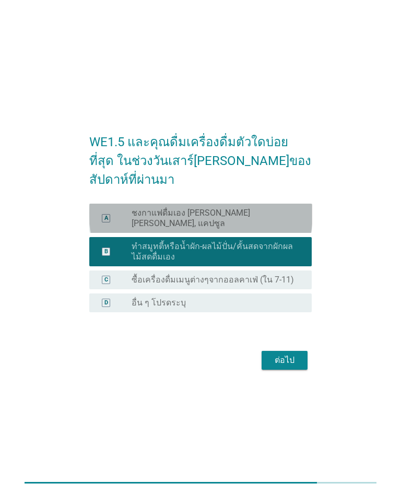
click at [284, 212] on div "radio_button_unchecked ชงกาแฟดื่มเอง [PERSON_NAME] [PERSON_NAME], แคปซูล" at bounding box center [213, 218] width 163 height 21
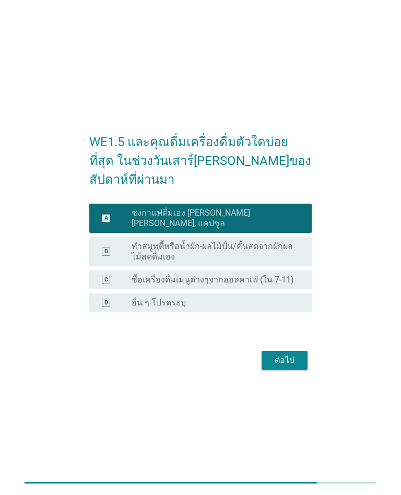
click at [294, 354] on div "ต่อไป" at bounding box center [284, 360] width 29 height 13
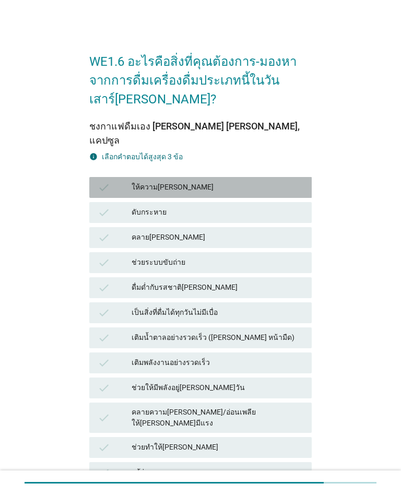
click at [295, 181] on div "ให้ความ[PERSON_NAME]" at bounding box center [218, 187] width 172 height 13
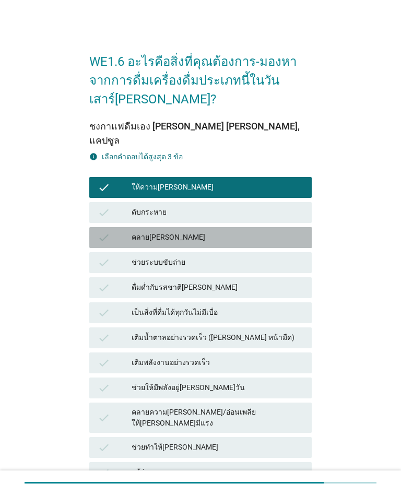
click at [277, 231] on div "คลาย[PERSON_NAME]" at bounding box center [218, 237] width 172 height 13
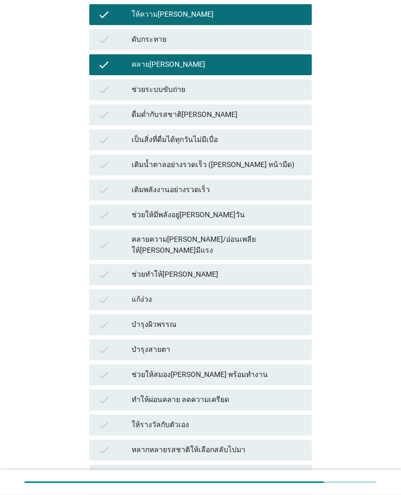
scroll to position [173, 0]
click at [284, 369] on div "ช่วยให้สมอง[PERSON_NAME] พร้อมทำงาน" at bounding box center [218, 375] width 172 height 13
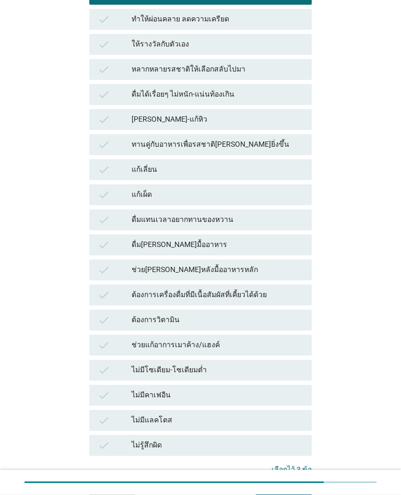
scroll to position [614, 0]
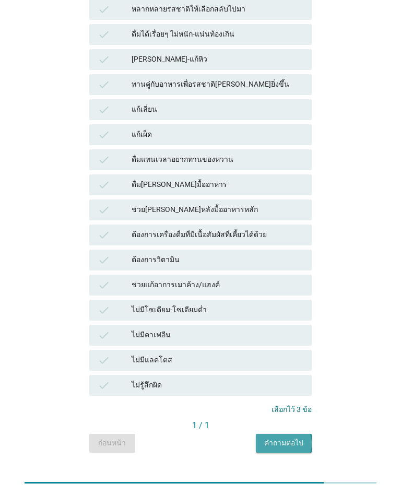
click at [294, 438] on div "คำถามต่อไป" at bounding box center [283, 443] width 39 height 11
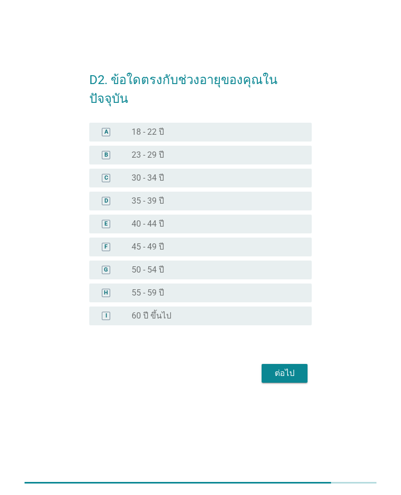
scroll to position [0, 0]
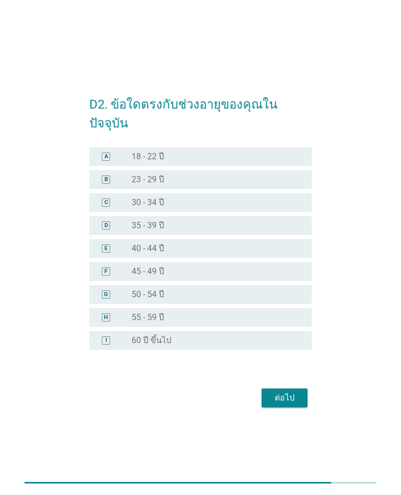
click at [190, 266] on div "radio_button_unchecked 45 - 49 ปี" at bounding box center [213, 271] width 163 height 10
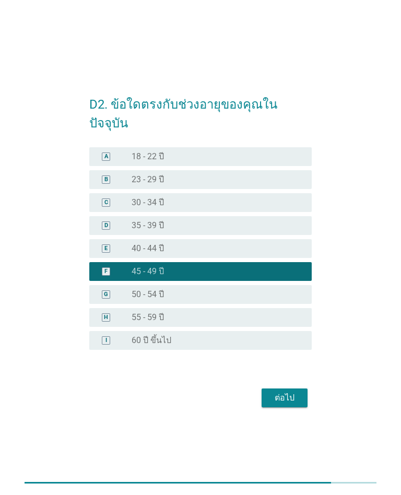
click at [284, 392] on div "ต่อไป" at bounding box center [284, 398] width 29 height 13
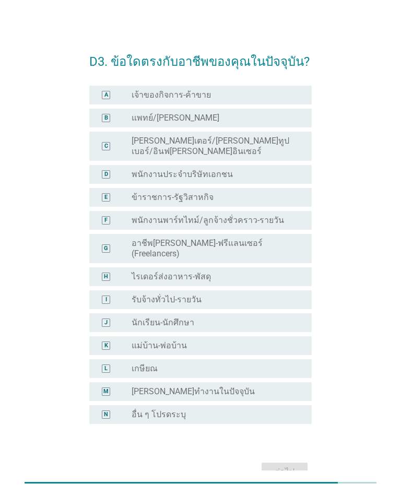
click at [283, 238] on div "radio_button_unchecked อาชีพ[PERSON_NAME]-ฟรีแลนเซอร์ (Freelancers)" at bounding box center [213, 248] width 163 height 21
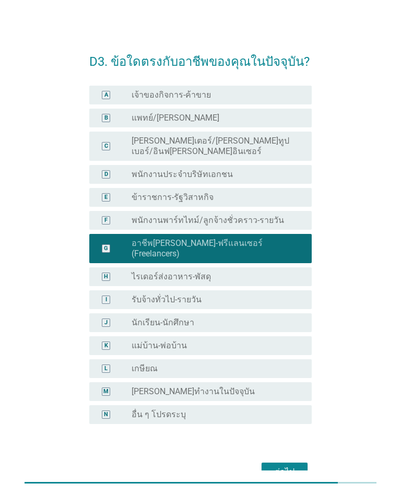
click at [296, 466] on div "ต่อไป" at bounding box center [284, 472] width 29 height 13
